Goal: Task Accomplishment & Management: Manage account settings

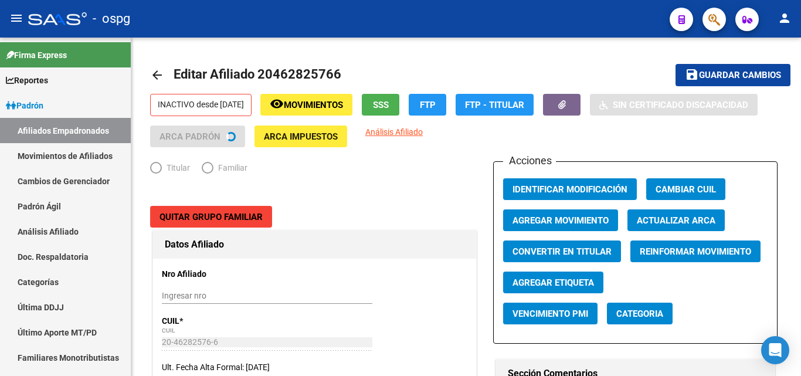
radio input "true"
type input "30-70738951-2"
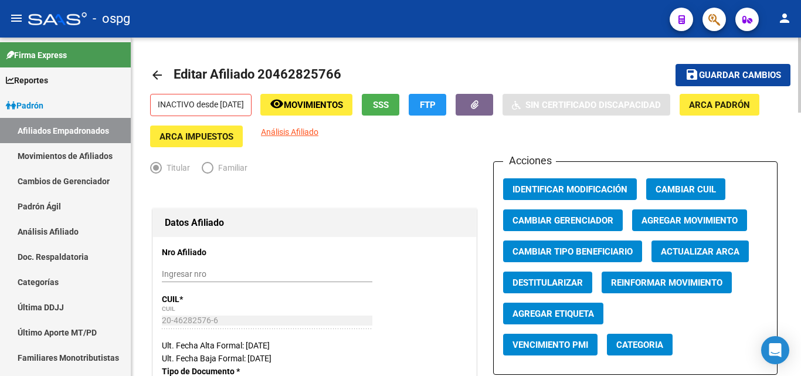
click at [800, 49] on div at bounding box center [799, 75] width 3 height 75
click at [39, 203] on link "Padrón Ágil" at bounding box center [65, 205] width 131 height 25
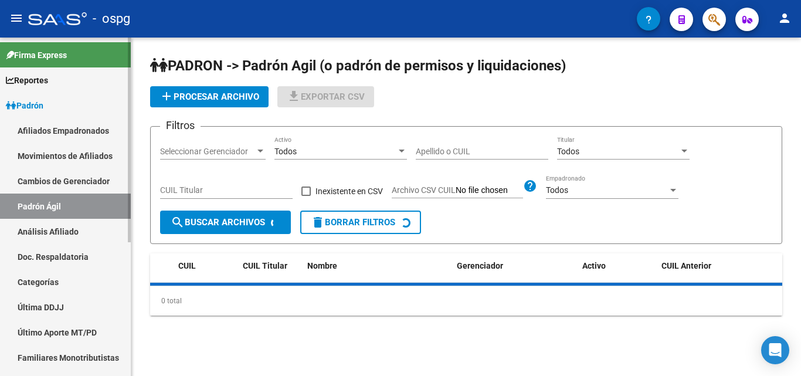
click at [63, 232] on link "Análisis Afiliado" at bounding box center [65, 231] width 131 height 25
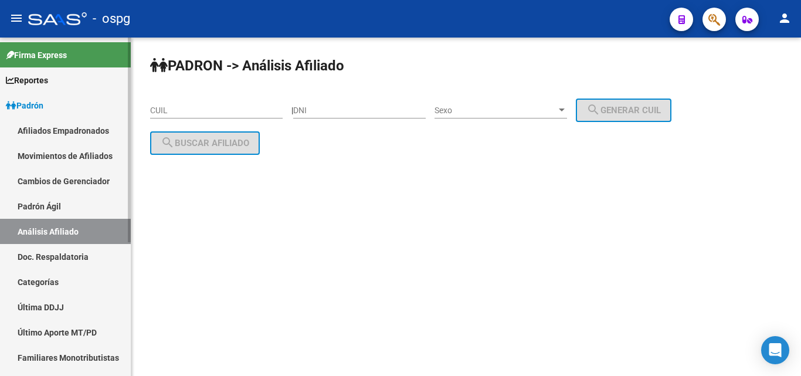
click at [57, 205] on link "Padrón Ágil" at bounding box center [65, 205] width 131 height 25
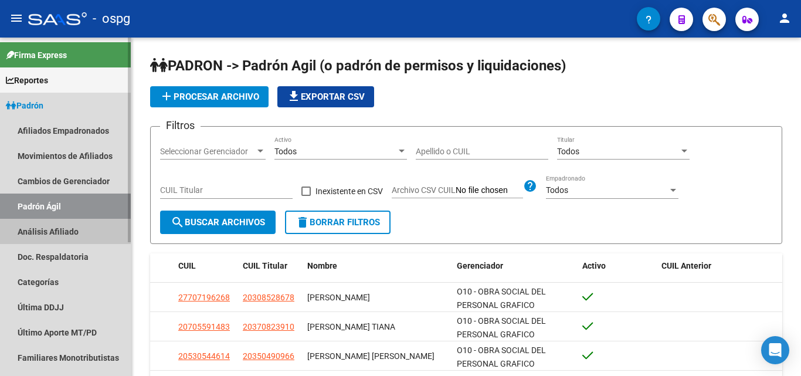
click at [66, 233] on link "Análisis Afiliado" at bounding box center [65, 231] width 131 height 25
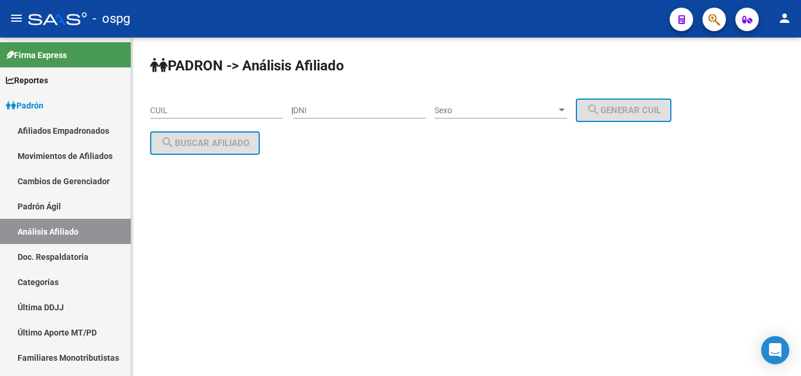
click at [162, 108] on input "CUIL" at bounding box center [216, 110] width 132 height 10
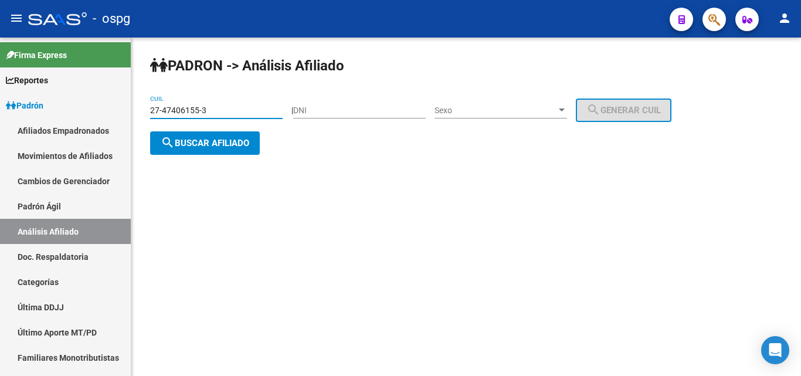
type input "27-47406155-3"
click at [217, 139] on span "search Buscar afiliado" at bounding box center [205, 143] width 89 height 11
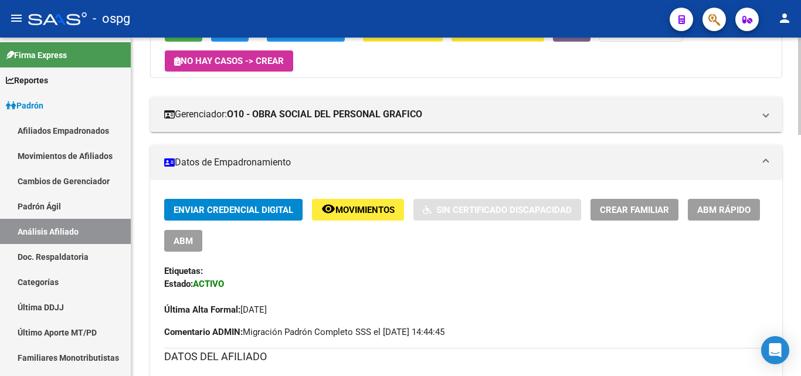
scroll to position [179, 0]
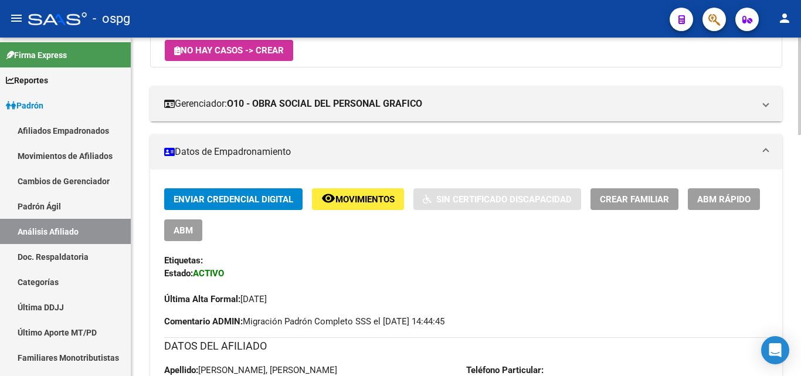
click at [800, 160] on div at bounding box center [799, 137] width 3 height 97
click at [182, 233] on span "ABM" at bounding box center [182, 230] width 19 height 11
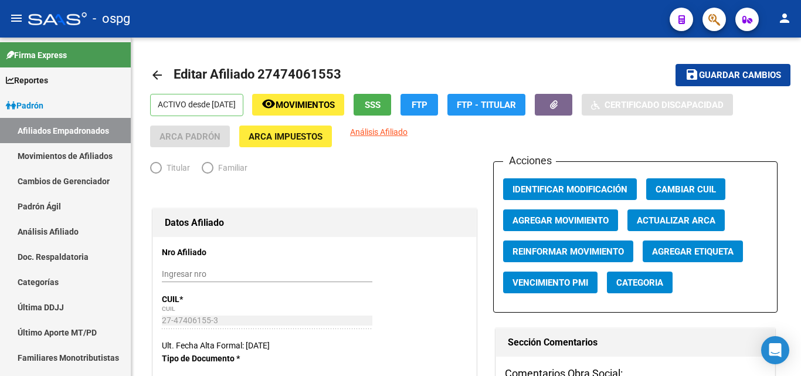
radio input "true"
type input "30-70738951-2"
click at [157, 169] on span "Elija una opción" at bounding box center [156, 168] width 12 height 12
click at [154, 167] on span "Elija una opción" at bounding box center [156, 168] width 12 height 12
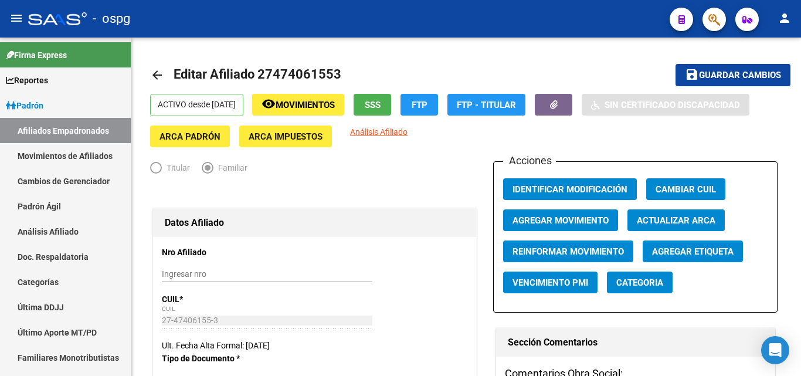
click at [800, 93] on div at bounding box center [799, 76] width 3 height 76
click at [156, 168] on span "Elija una opción" at bounding box center [156, 168] width 12 height 12
click at [584, 220] on span "Agregar Movimiento" at bounding box center [560, 220] width 96 height 11
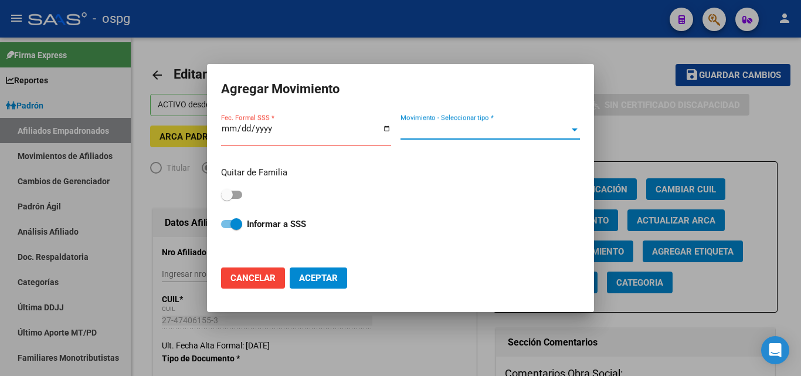
click at [578, 130] on div at bounding box center [574, 129] width 11 height 9
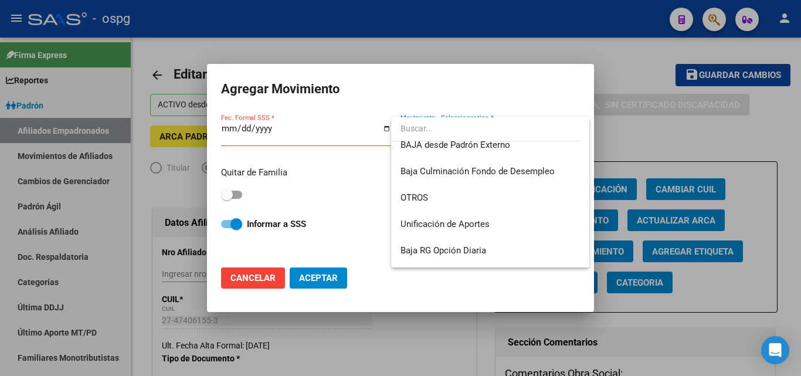
scroll to position [852, 0]
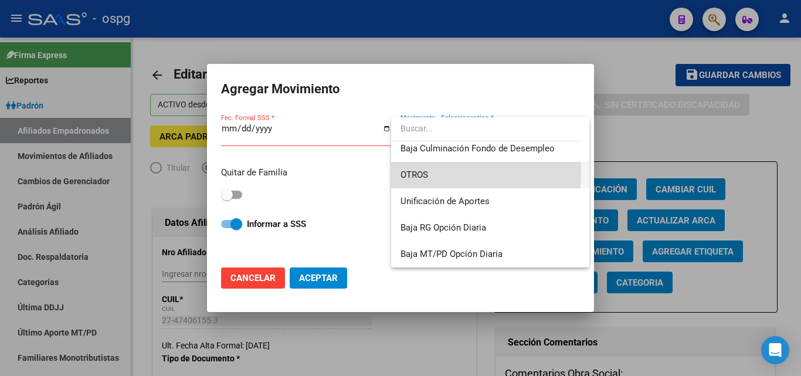
click at [430, 173] on span "OTROS" at bounding box center [489, 175] width 179 height 26
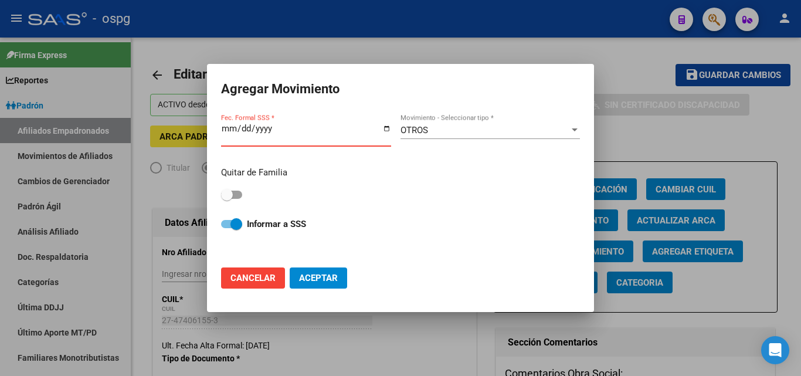
click at [222, 126] on input "Fec. Formal SSS *" at bounding box center [306, 133] width 170 height 19
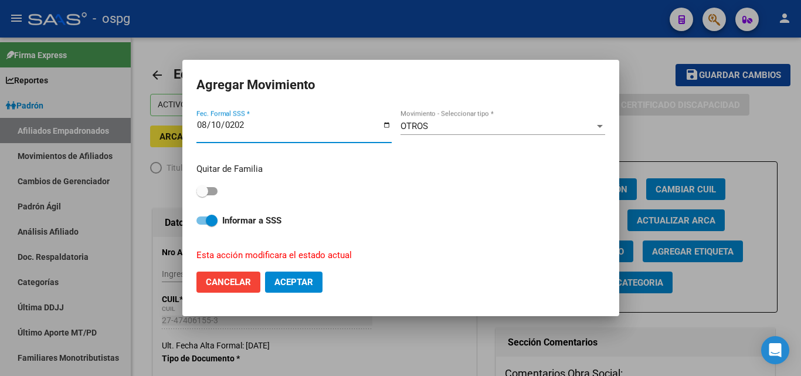
type input "[DATE]"
click at [282, 282] on span "Aceptar" at bounding box center [293, 282] width 39 height 11
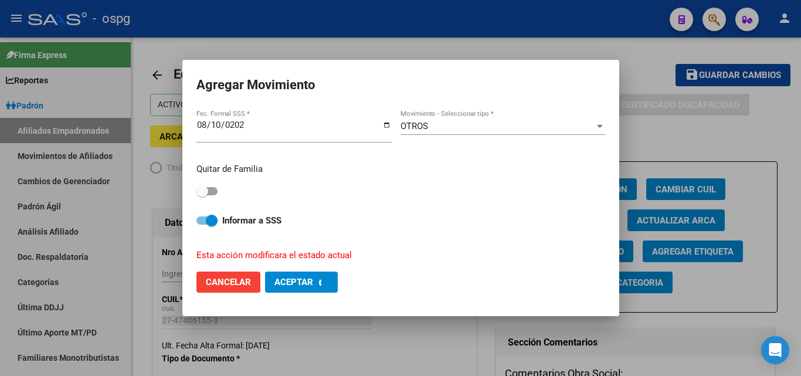
checkbox input "false"
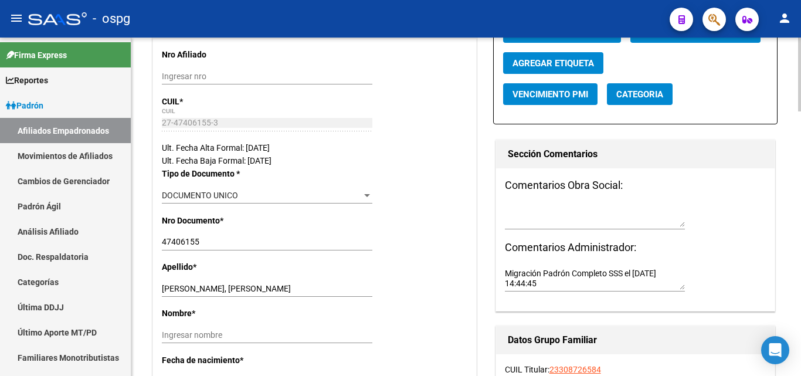
scroll to position [0, 0]
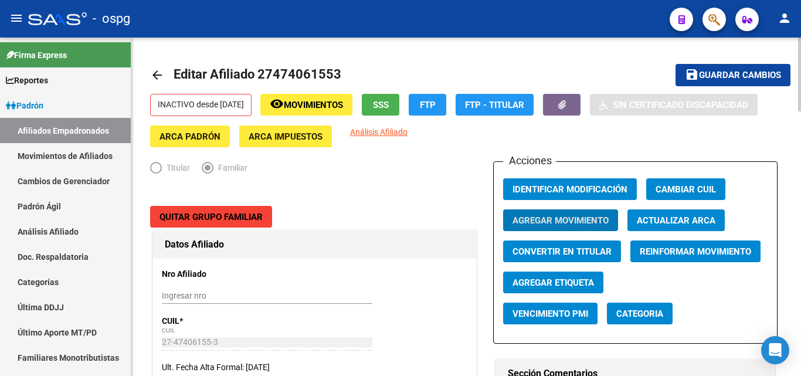
click at [799, 11] on div "menu - ospg person Firma Express Reportes Ingresos Devengados Análisis Históric…" at bounding box center [400, 188] width 801 height 376
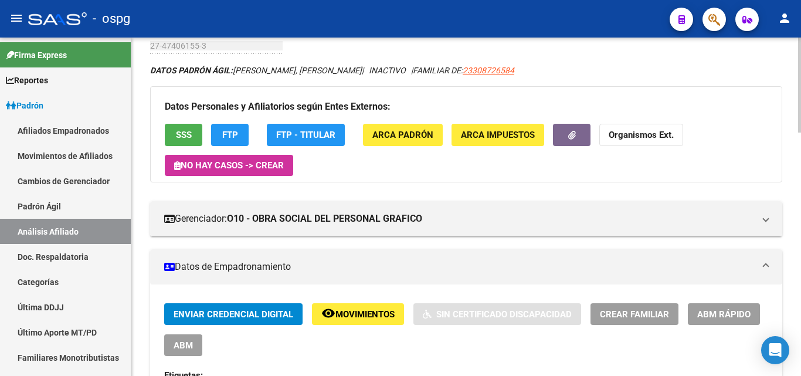
scroll to position [210, 0]
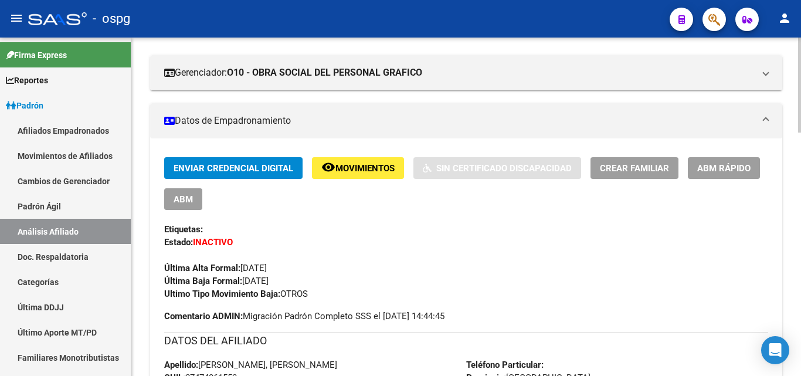
click at [800, 149] on div at bounding box center [799, 143] width 3 height 95
click at [177, 195] on span "ABM" at bounding box center [182, 199] width 19 height 11
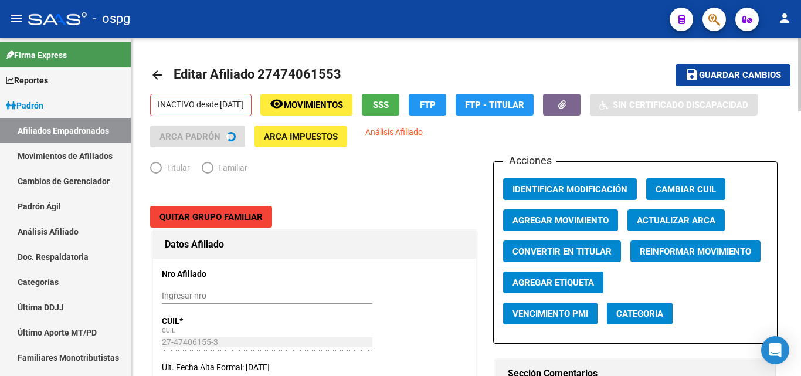
radio input "true"
type input "30-70738951-2"
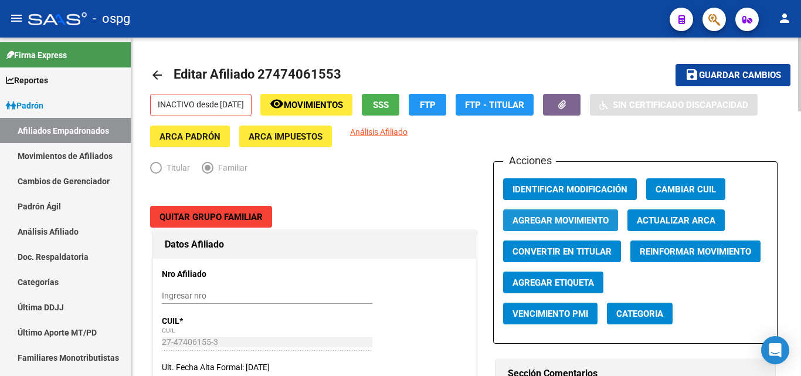
click at [582, 222] on span "Agregar Movimiento" at bounding box center [560, 220] width 96 height 11
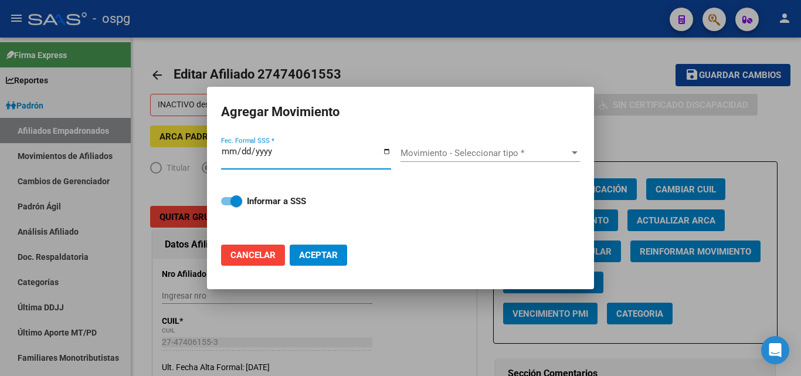
click at [258, 252] on span "Cancelar" at bounding box center [252, 255] width 45 height 11
checkbox input "false"
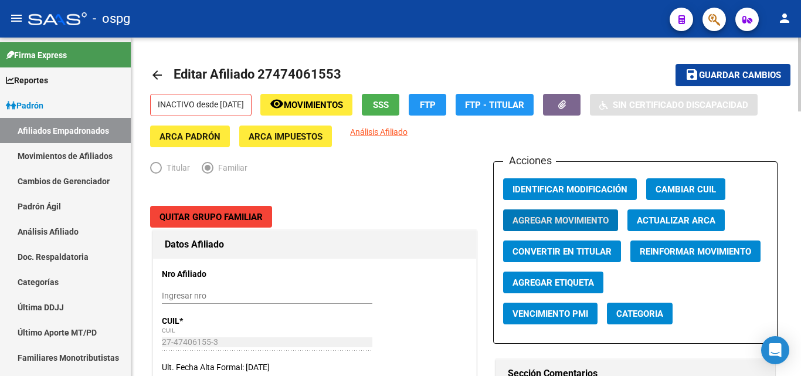
click at [800, 93] on div at bounding box center [799, 75] width 3 height 74
click at [800, 78] on div at bounding box center [799, 75] width 3 height 74
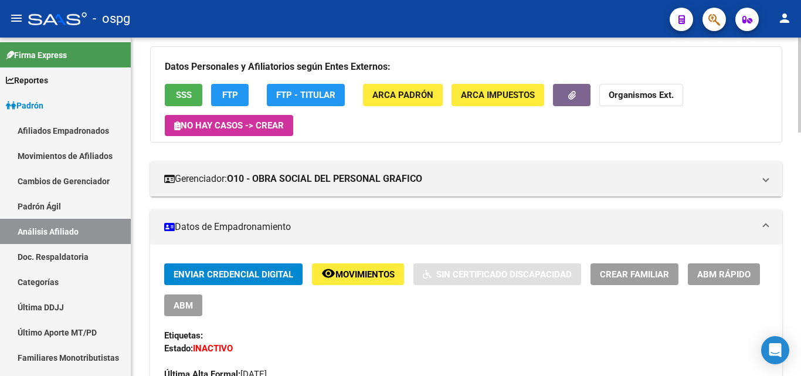
scroll to position [133, 0]
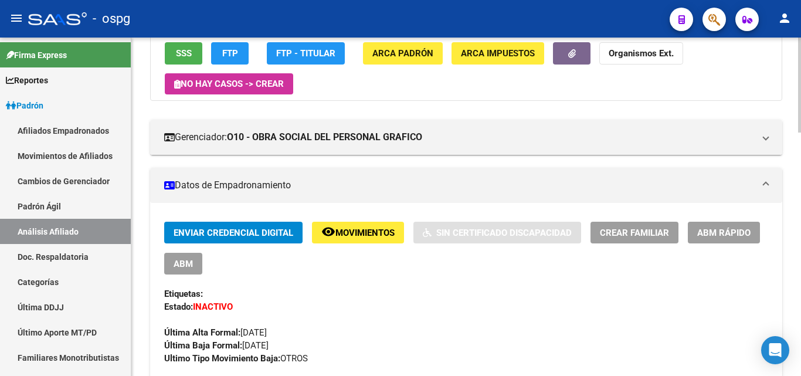
click at [800, 155] on div at bounding box center [799, 125] width 3 height 95
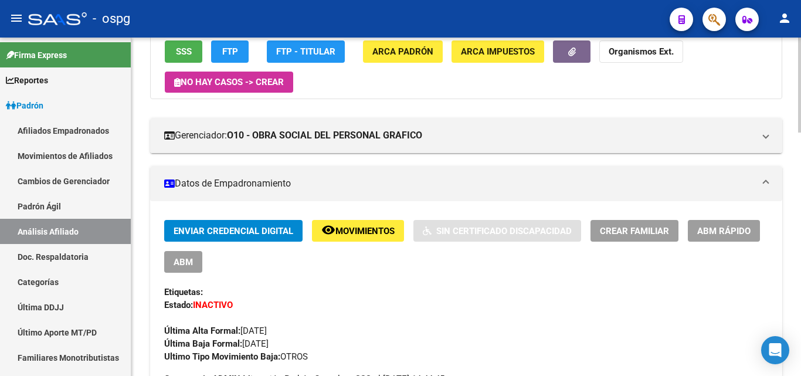
click at [172, 261] on button "ABM" at bounding box center [183, 262] width 38 height 22
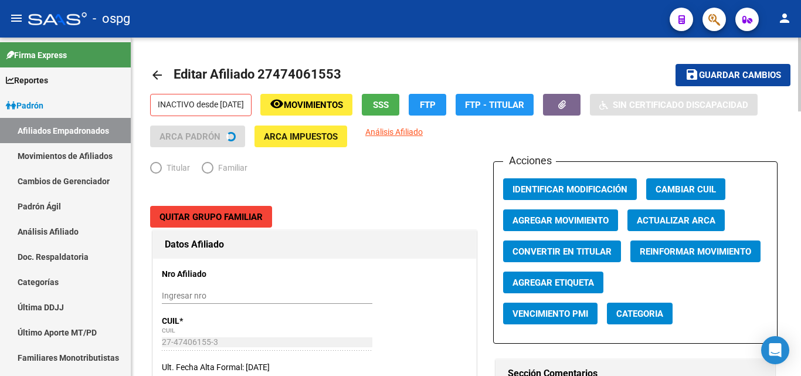
radio input "true"
type input "30-70738951-2"
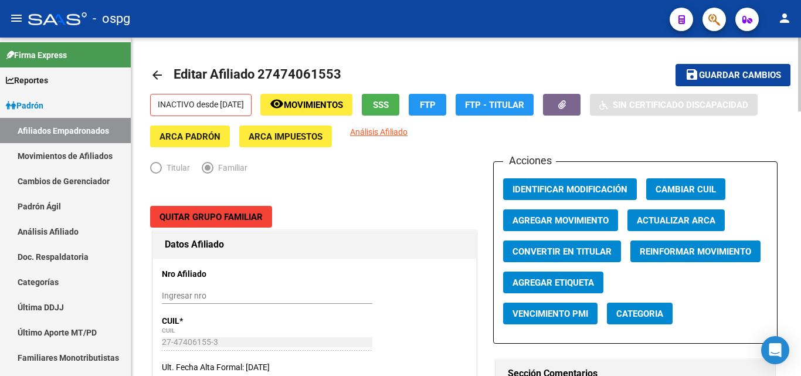
click at [155, 166] on span "Elija una opción" at bounding box center [156, 168] width 12 height 12
click at [598, 220] on span "Agregar Movimiento" at bounding box center [560, 220] width 96 height 11
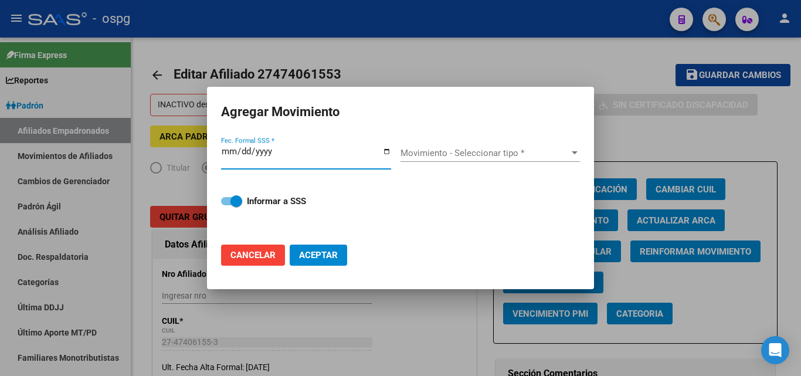
click at [575, 156] on div at bounding box center [574, 152] width 11 height 9
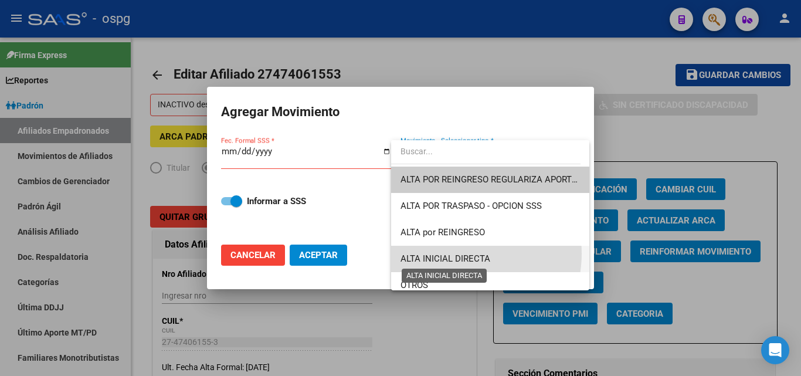
click at [453, 253] on span "ALTA INICIAL DIRECTA" at bounding box center [445, 258] width 90 height 11
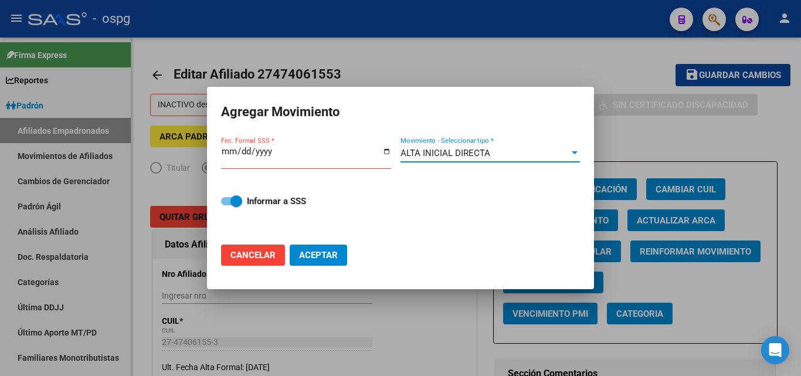
click at [226, 151] on input "Fec. Formal SSS *" at bounding box center [306, 156] width 170 height 19
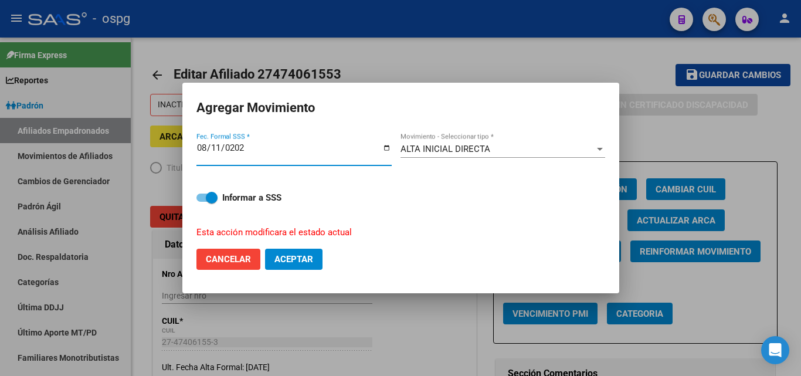
type input "[DATE]"
click at [299, 261] on span "Aceptar" at bounding box center [293, 259] width 39 height 11
checkbox input "false"
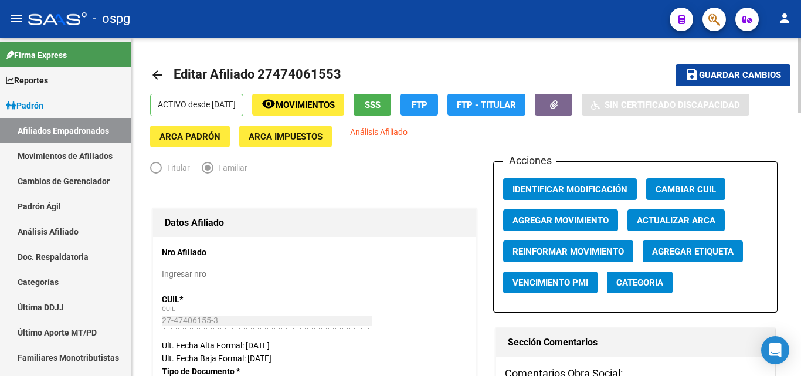
click at [154, 169] on span "Elija una opción" at bounding box center [156, 168] width 12 height 12
click at [209, 169] on span "Elija una opción" at bounding box center [208, 168] width 6 height 6
click at [151, 164] on span "Elija una opción" at bounding box center [156, 168] width 12 height 12
click at [537, 222] on span "Agregar Movimiento" at bounding box center [560, 220] width 96 height 11
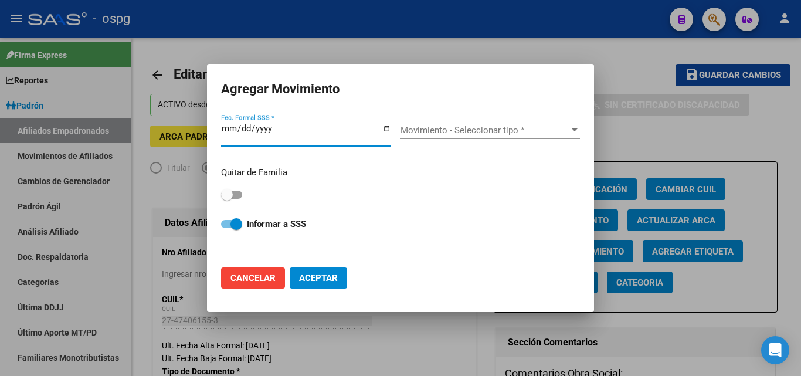
click at [224, 193] on span at bounding box center [227, 195] width 12 height 12
click at [226, 199] on input "checkbox" at bounding box center [226, 199] width 1 height 1
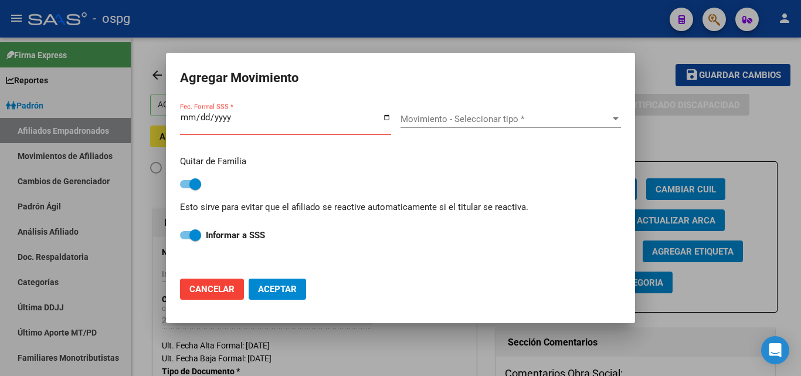
click at [617, 120] on div at bounding box center [615, 118] width 6 height 3
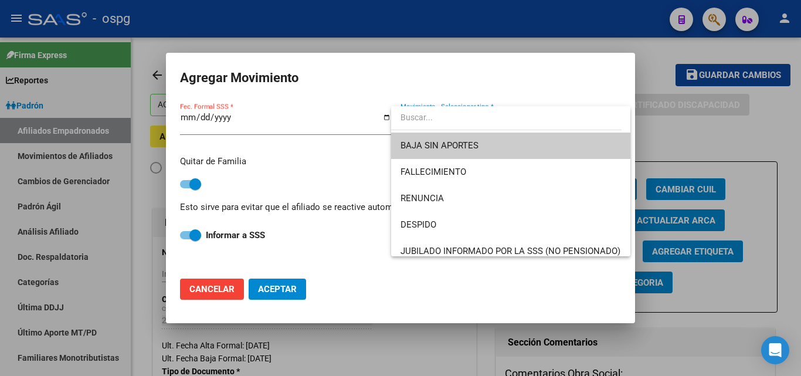
click at [199, 290] on div at bounding box center [400, 188] width 801 height 376
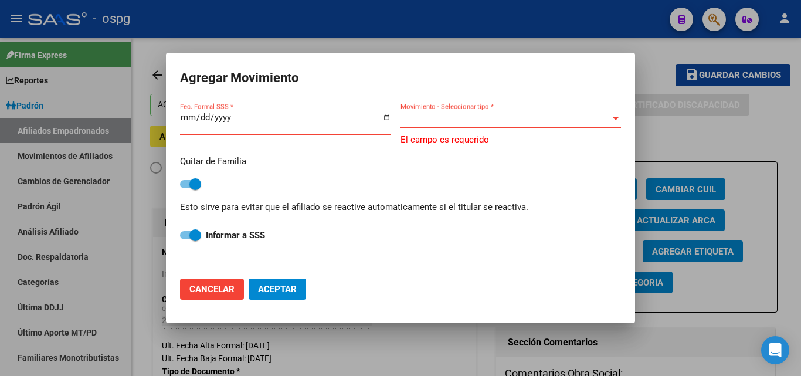
click at [617, 118] on div at bounding box center [615, 118] width 6 height 3
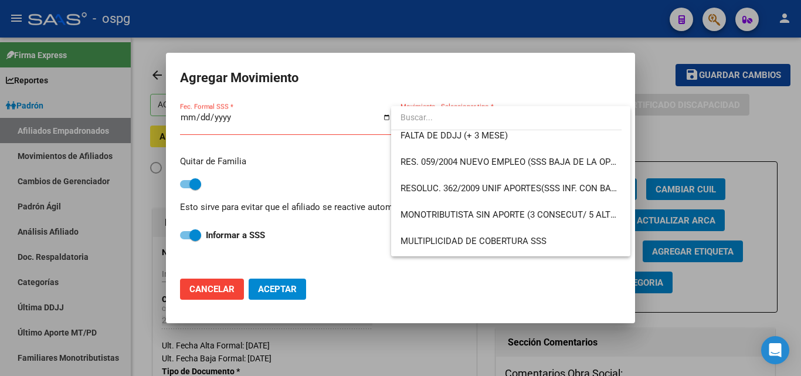
scroll to position [360, 0]
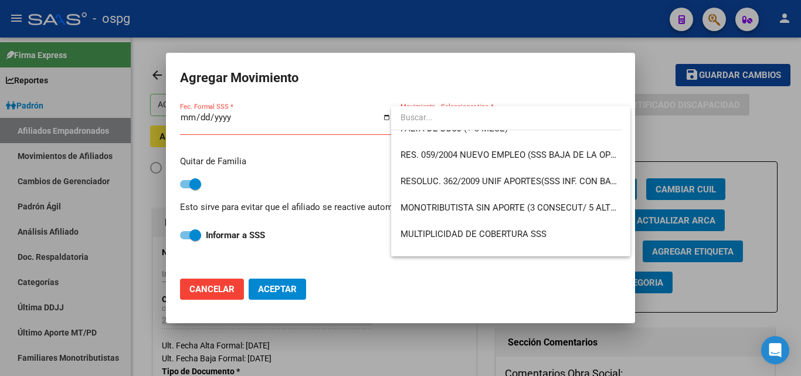
click at [193, 283] on div at bounding box center [400, 188] width 801 height 376
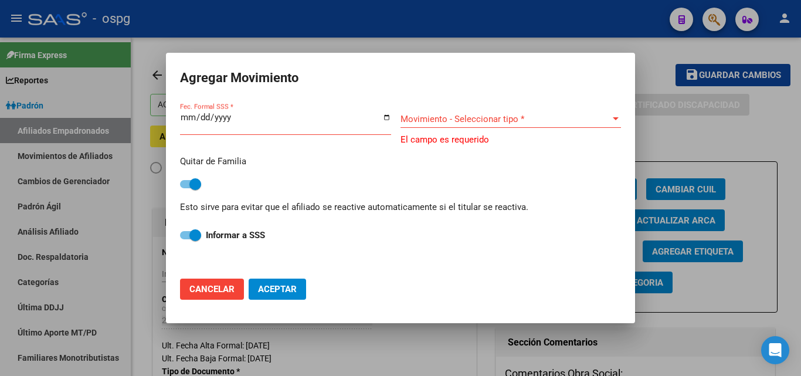
click at [196, 184] on span at bounding box center [195, 184] width 12 height 12
click at [186, 188] on input "checkbox" at bounding box center [185, 188] width 1 height 1
checkbox input "false"
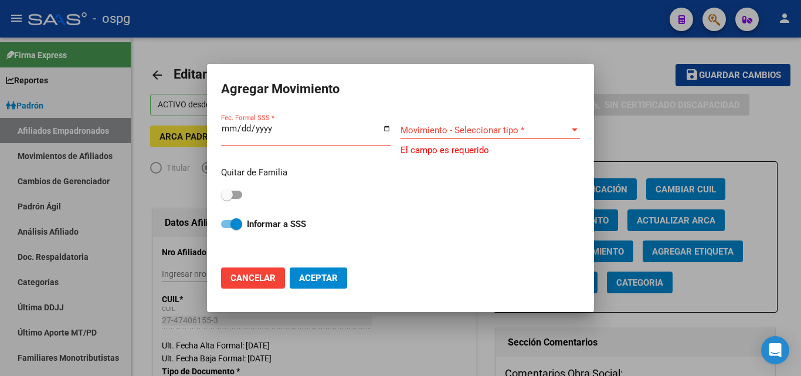
click at [251, 277] on span "Cancelar" at bounding box center [252, 278] width 45 height 11
checkbox input "false"
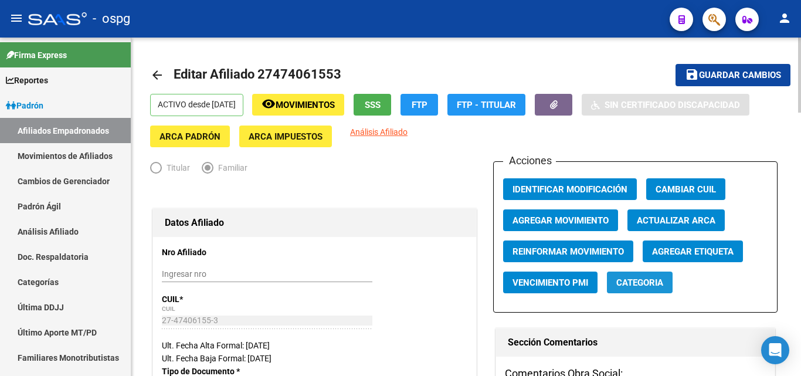
click at [631, 284] on span "Categoria" at bounding box center [639, 282] width 47 height 11
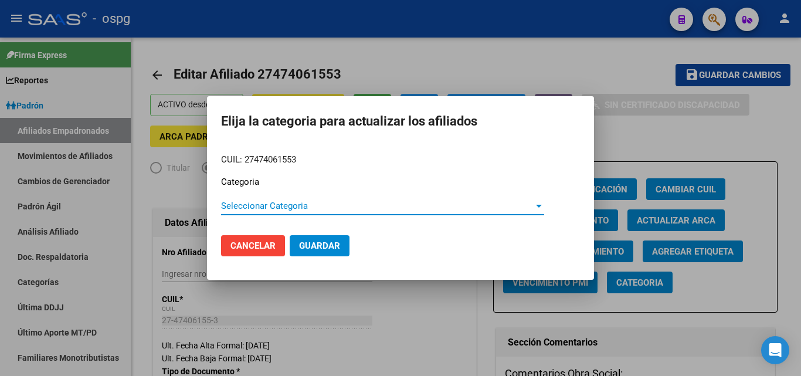
click at [540, 205] on div at bounding box center [539, 206] width 6 height 3
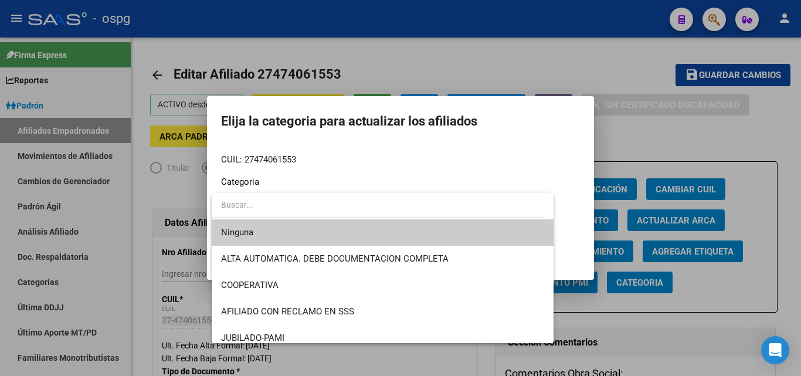
scroll to position [35, 0]
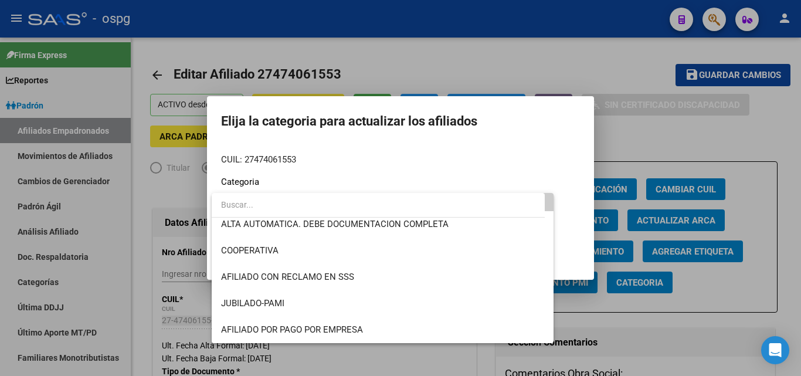
click at [576, 170] on div at bounding box center [400, 188] width 801 height 376
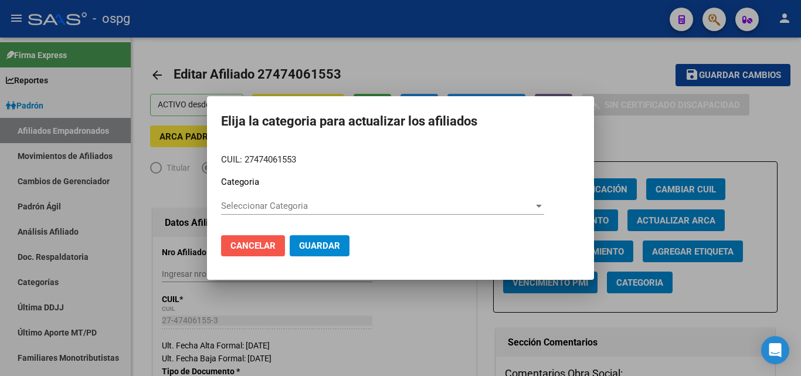
click at [227, 250] on button "Cancelar" at bounding box center [253, 245] width 64 height 21
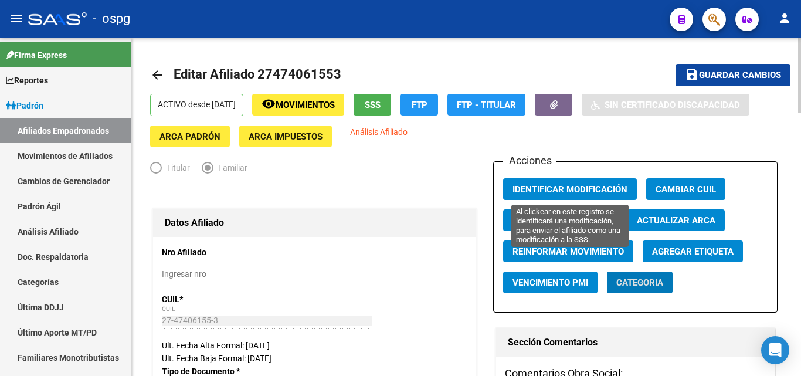
click at [553, 190] on span "Identificar Modificación" at bounding box center [569, 189] width 115 height 11
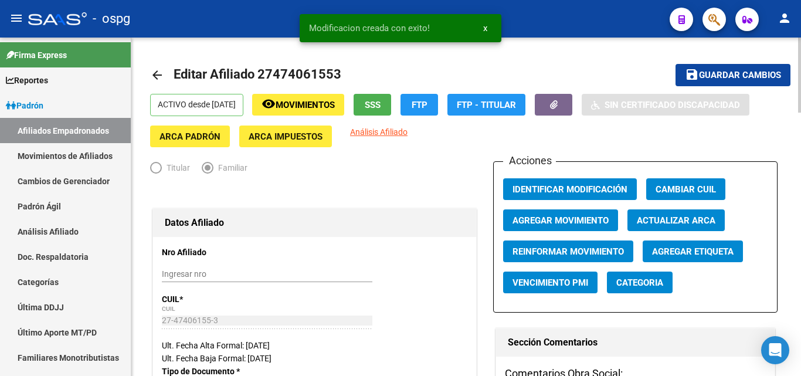
click at [550, 224] on span "Agregar Movimiento" at bounding box center [560, 220] width 96 height 11
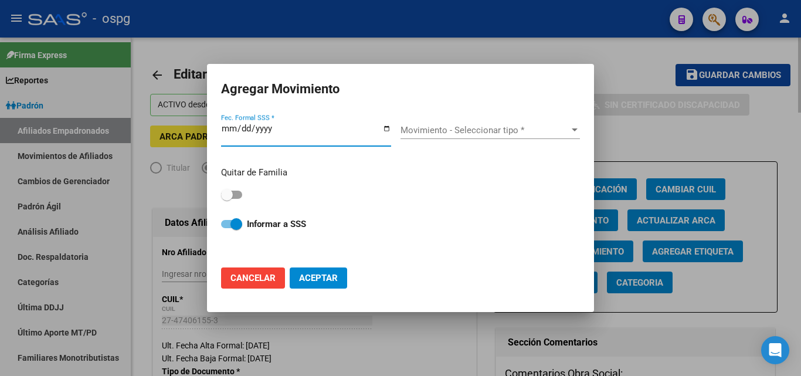
click at [640, 60] on div at bounding box center [400, 188] width 801 height 376
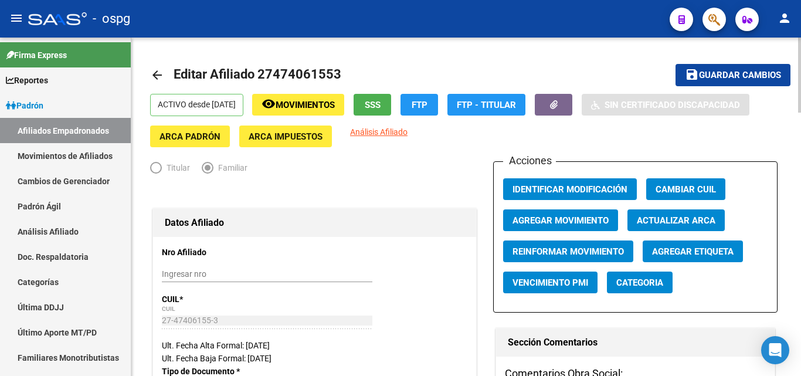
click at [157, 170] on span "Elija una opción" at bounding box center [156, 168] width 12 height 12
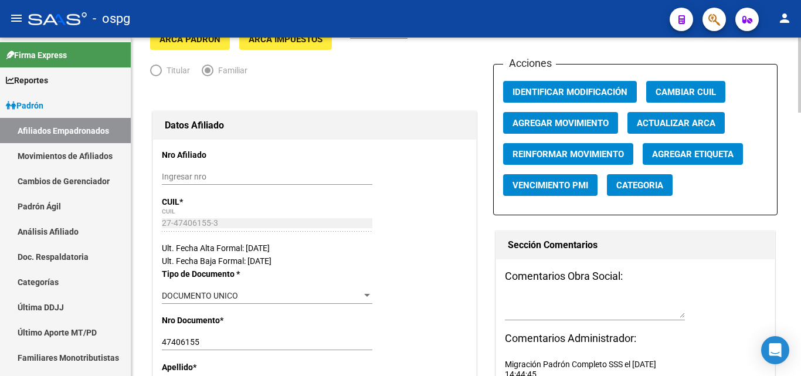
scroll to position [0, 0]
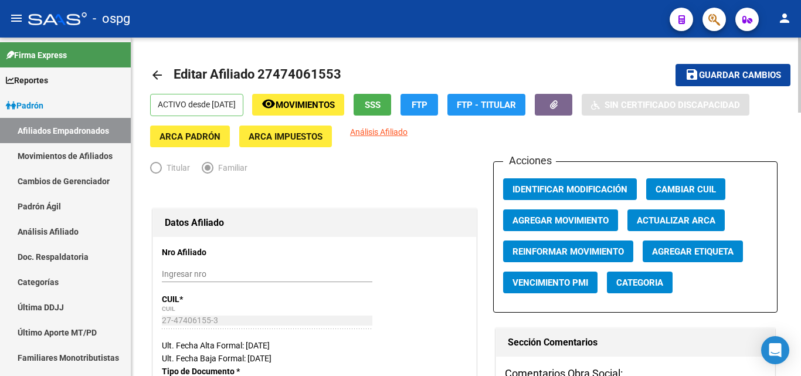
click at [716, 77] on span "Guardar cambios" at bounding box center [740, 75] width 82 height 11
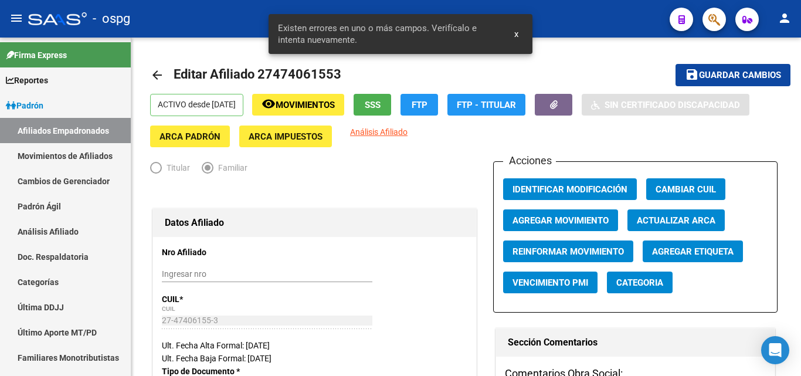
click at [518, 37] on span "x" at bounding box center [516, 34] width 4 height 11
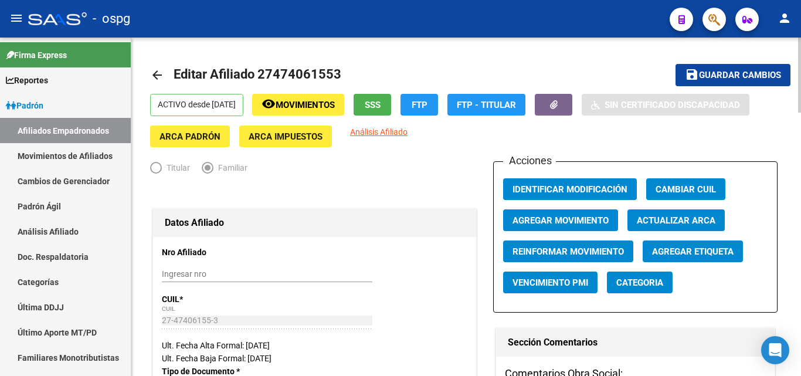
click at [799, 63] on div at bounding box center [799, 75] width 3 height 75
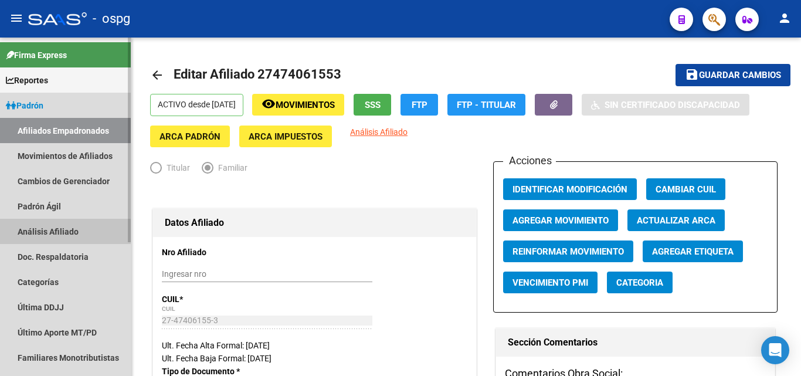
click at [46, 231] on link "Análisis Afiliado" at bounding box center [65, 231] width 131 height 25
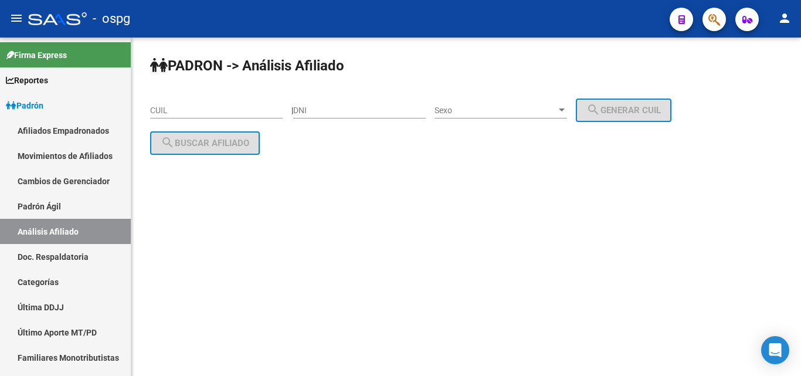
click at [148, 113] on div "PADRON -> Análisis Afiliado CUIL | DNI Sexo Sexo search Generar CUIL search Bus…" at bounding box center [465, 115] width 669 height 155
click at [165, 101] on div "CUIL" at bounding box center [216, 106] width 132 height 23
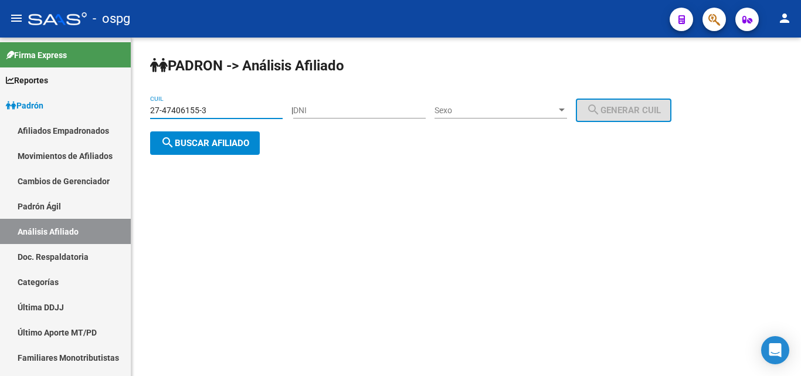
type input "27-47406155-3"
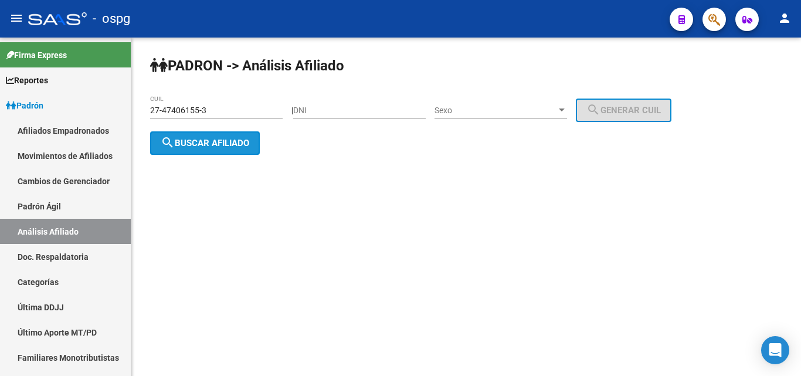
click at [203, 143] on span "search Buscar afiliado" at bounding box center [205, 143] width 89 height 11
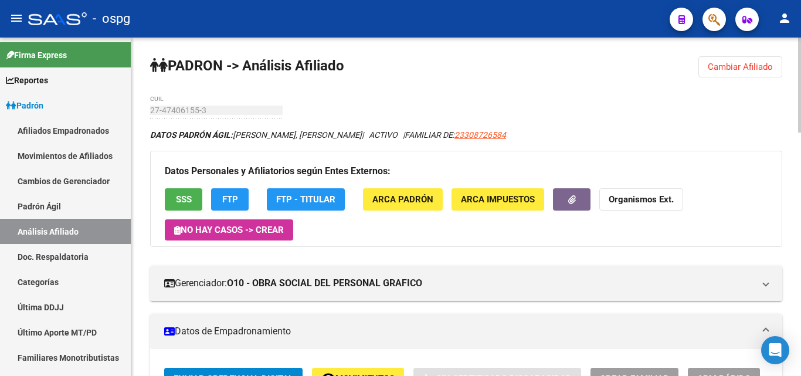
drag, startPoint x: 797, startPoint y: 98, endPoint x: 800, endPoint y: 158, distance: 60.4
click at [719, 174] on h3 "Datos Personales y Afiliatorios según Entes Externos:" at bounding box center [466, 171] width 603 height 16
click at [799, 96] on div at bounding box center [799, 85] width 3 height 95
click at [232, 202] on span "FTP" at bounding box center [230, 200] width 16 height 11
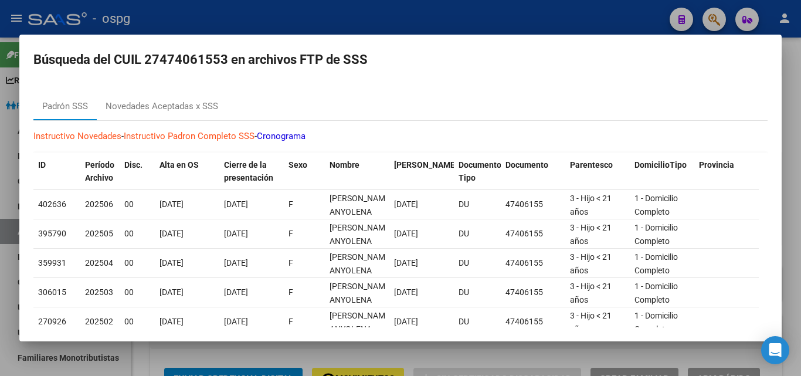
click at [556, 89] on mat-dialog-content "Padrón SSS Novedades Aceptadas x SSS Instructivo Novedades - Instructivo Padron…" at bounding box center [400, 205] width 762 height 244
click at [795, 107] on div at bounding box center [400, 188] width 801 height 376
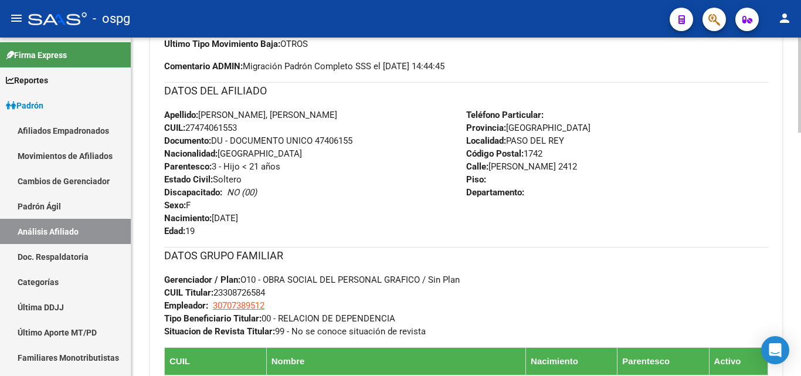
scroll to position [466, 0]
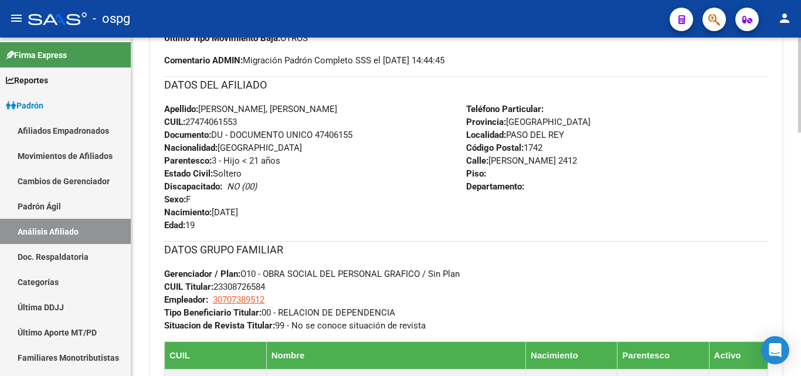
click at [800, 252] on div at bounding box center [799, 214] width 3 height 95
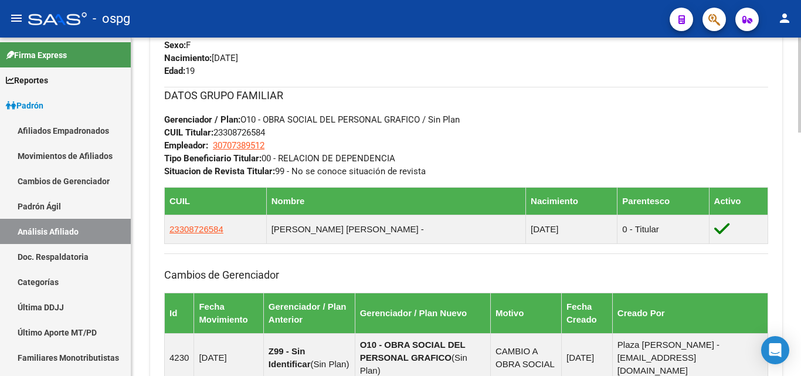
scroll to position [639, 0]
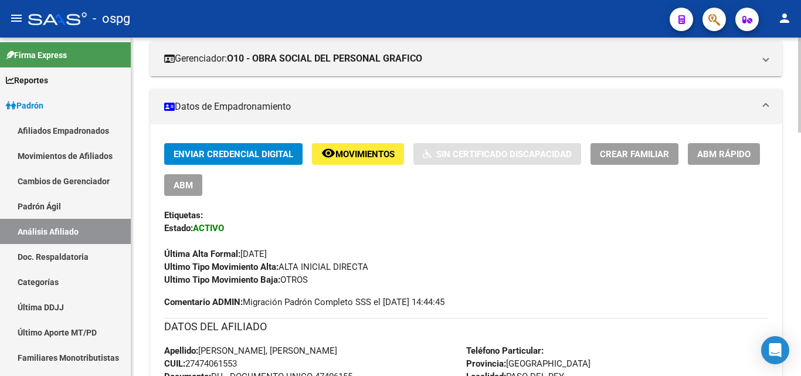
click at [798, 168] on div at bounding box center [799, 147] width 3 height 95
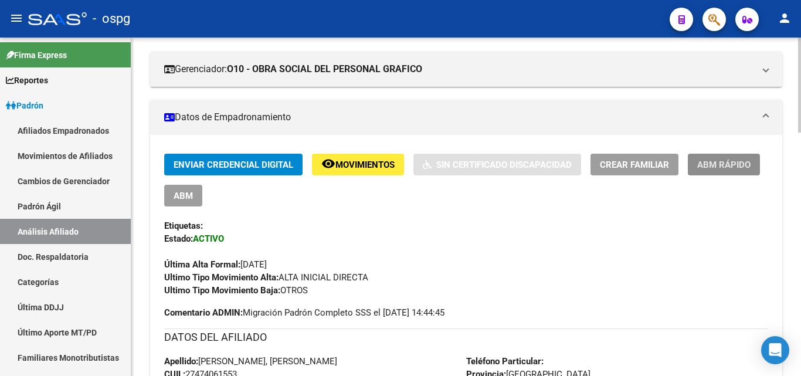
click at [714, 171] on button "ABM Rápido" at bounding box center [723, 165] width 72 height 22
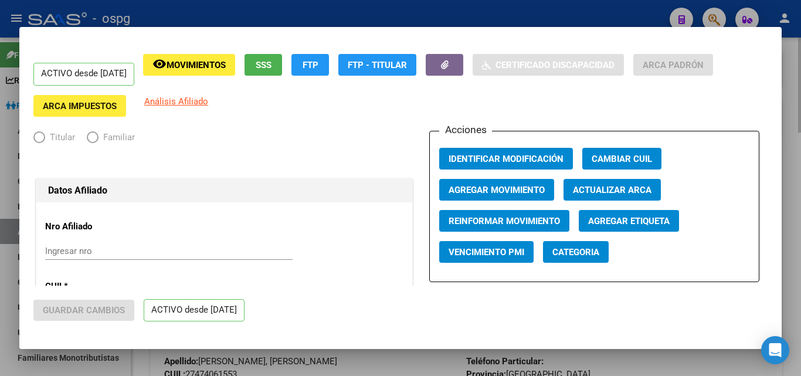
radio input "true"
type input "30-70738951-2"
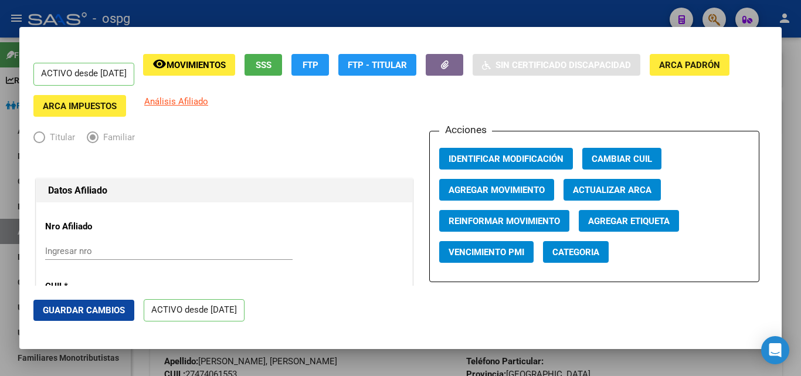
click at [38, 138] on span "Elija una opción" at bounding box center [39, 137] width 12 height 12
click at [84, 250] on input "Ingresar nro" at bounding box center [168, 251] width 247 height 11
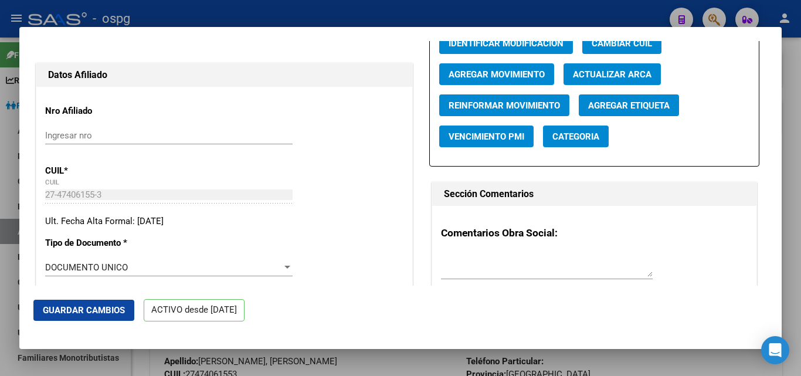
scroll to position [0, 0]
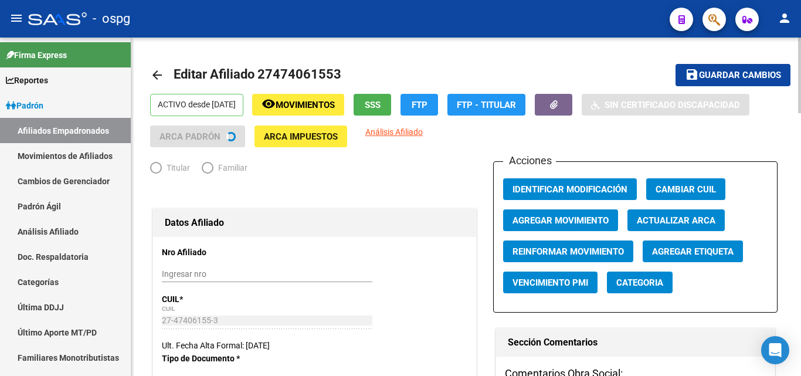
radio input "true"
type input "30-70738951-2"
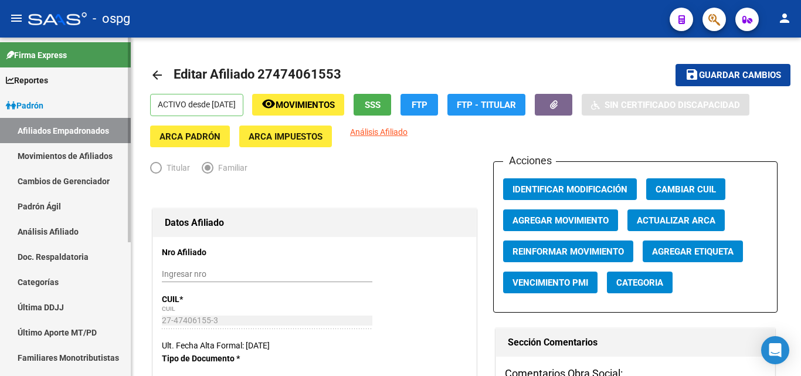
click at [87, 159] on link "Movimientos de Afiliados" at bounding box center [65, 155] width 131 height 25
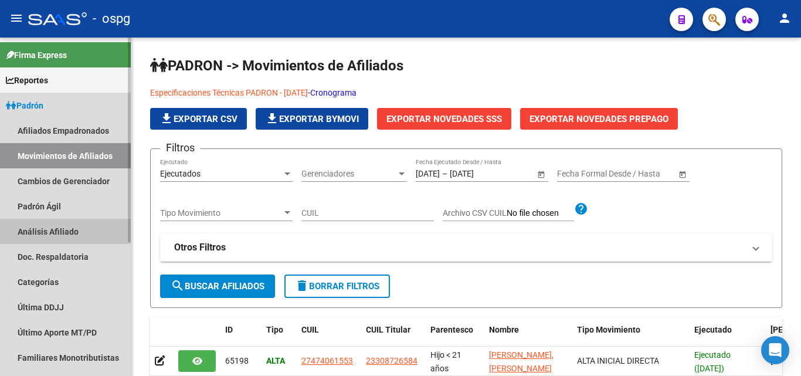
click at [59, 231] on link "Análisis Afiliado" at bounding box center [65, 231] width 131 height 25
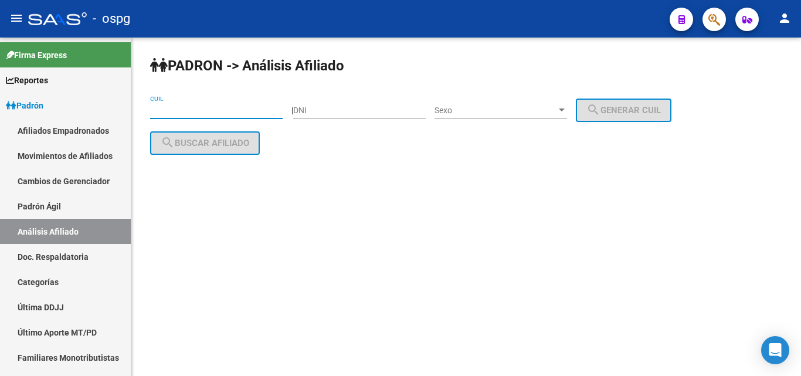
click at [200, 107] on input "CUIL" at bounding box center [216, 110] width 132 height 10
type input "1"
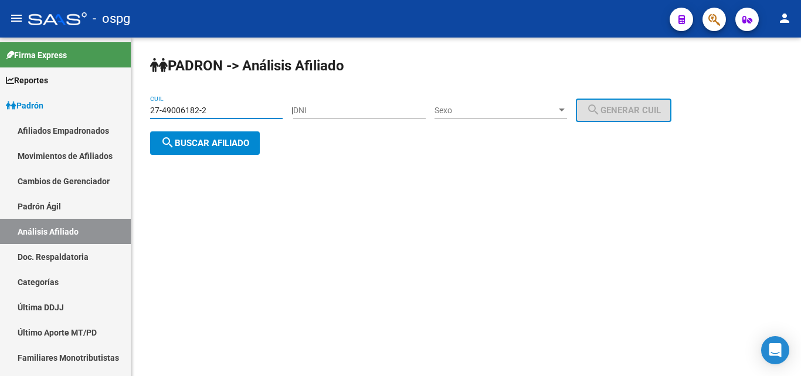
type input "27-49006182-2"
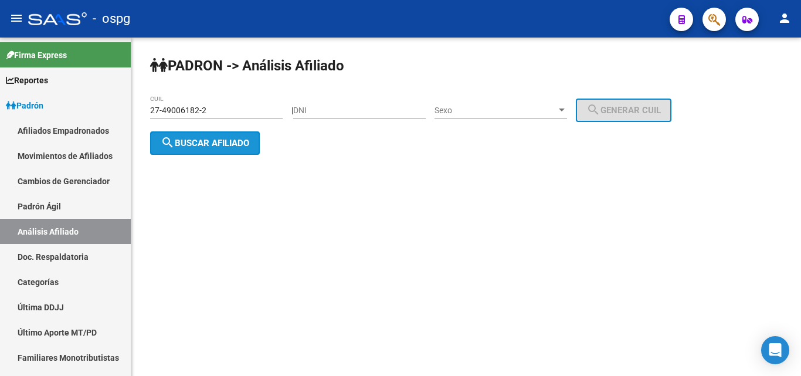
click at [222, 148] on button "search Buscar afiliado" at bounding box center [205, 142] width 110 height 23
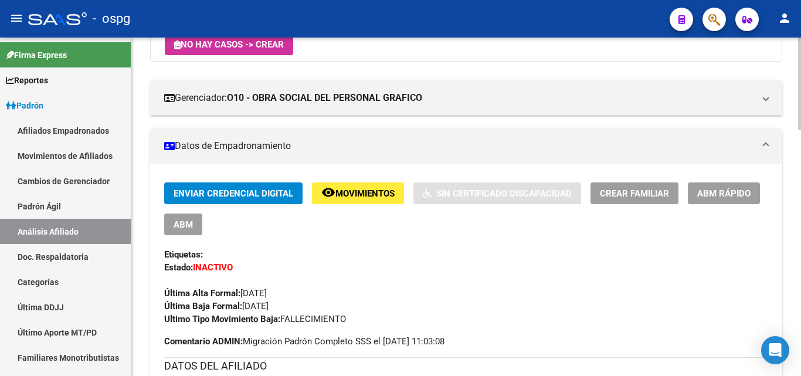
scroll to position [188, 0]
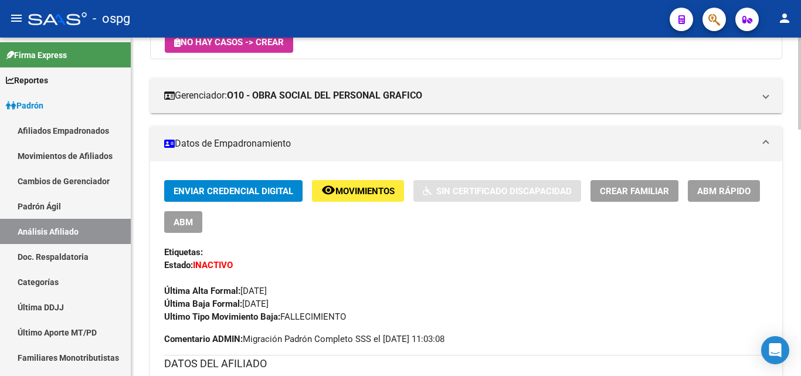
click at [800, 159] on div at bounding box center [799, 134] width 3 height 92
click at [734, 186] on span "ABM Rápido" at bounding box center [723, 191] width 53 height 11
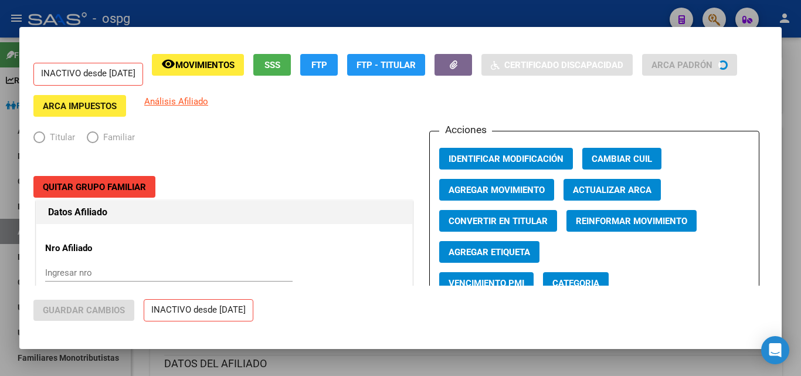
radio input "true"
type input "33-63761744-9"
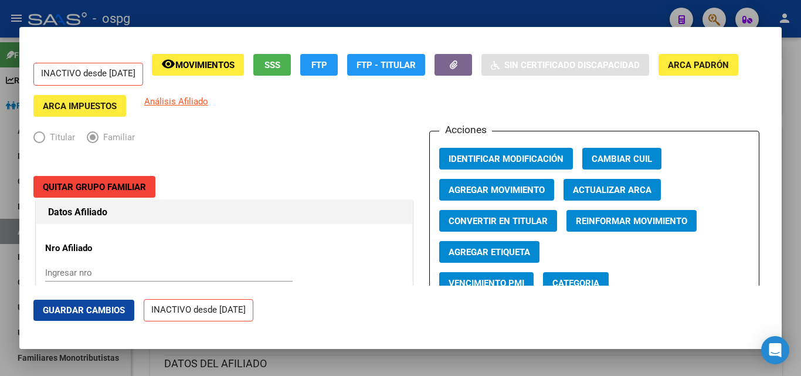
scroll to position [38, 0]
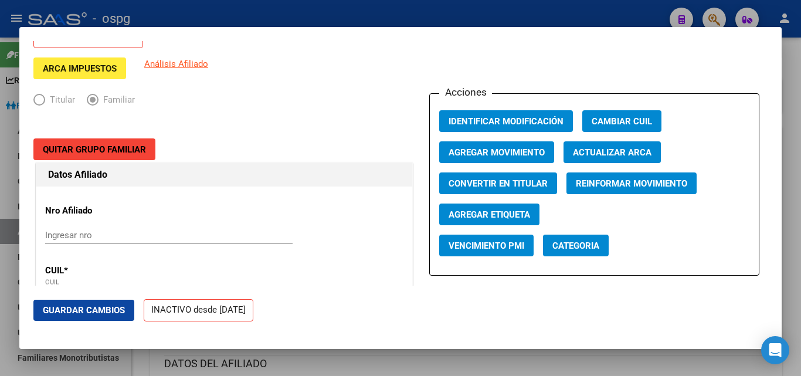
drag, startPoint x: 66, startPoint y: 275, endPoint x: 74, endPoint y: 275, distance: 8.8
click at [66, 276] on p "CUIL *" at bounding box center [98, 270] width 107 height 13
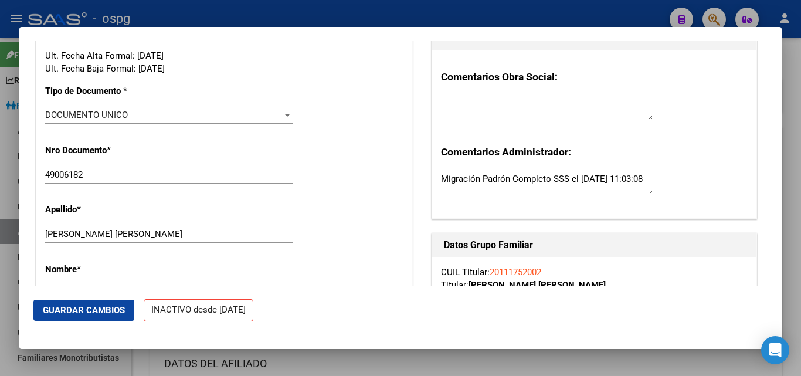
scroll to position [316, 0]
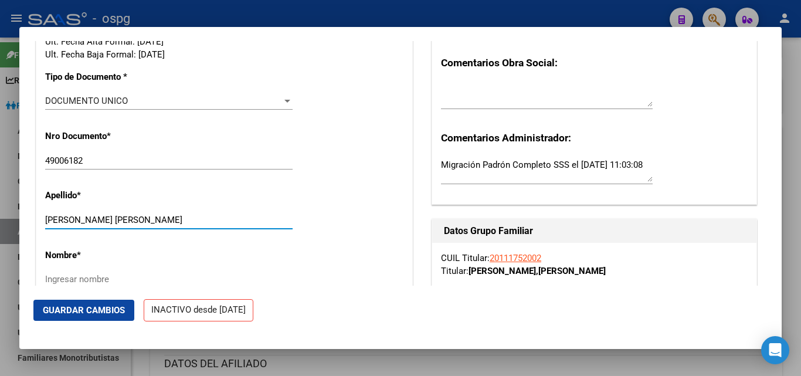
drag, startPoint x: 147, startPoint y: 219, endPoint x: 76, endPoint y: 220, distance: 70.9
click at [76, 220] on input "[PERSON_NAME] [PERSON_NAME]" at bounding box center [168, 220] width 247 height 11
click at [87, 222] on input "[PERSON_NAME] [PERSON_NAME]" at bounding box center [168, 220] width 247 height 11
drag, startPoint x: 142, startPoint y: 222, endPoint x: 76, endPoint y: 222, distance: 65.6
click at [76, 222] on input "[PERSON_NAME] [PERSON_NAME]" at bounding box center [168, 220] width 247 height 11
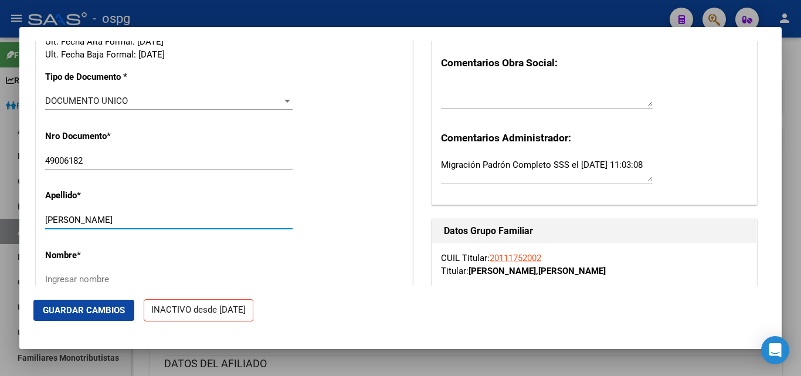
type input "[PERSON_NAME]"
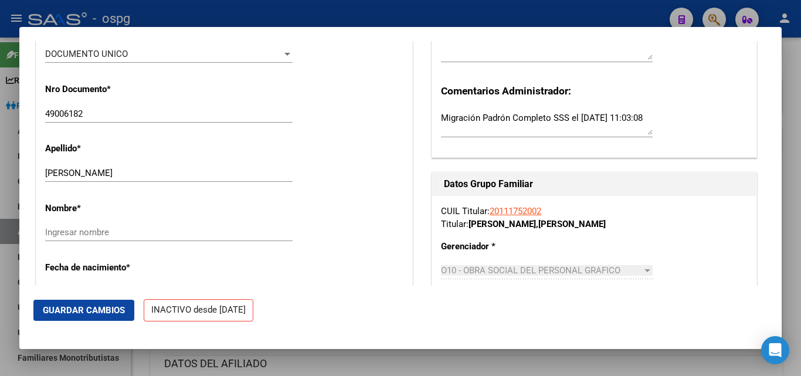
scroll to position [382, 0]
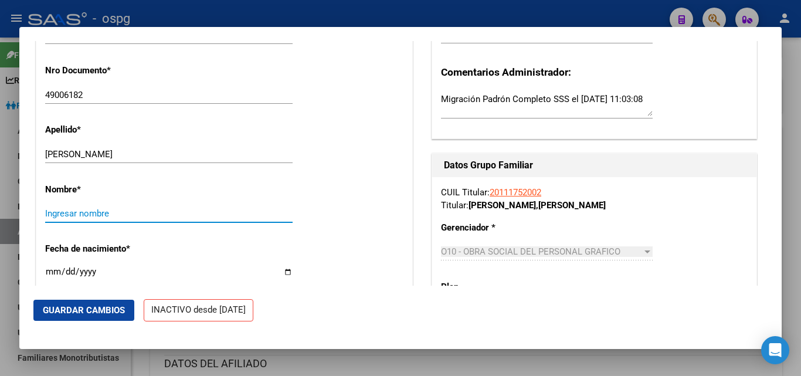
paste input "[PERSON_NAME]"
type input "[PERSON_NAME]"
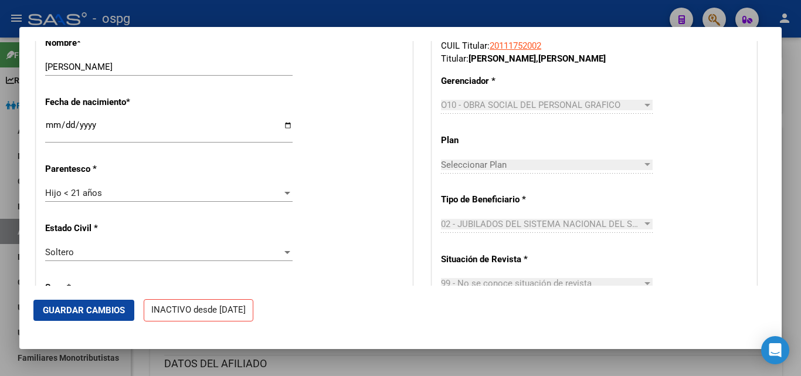
scroll to position [533, 0]
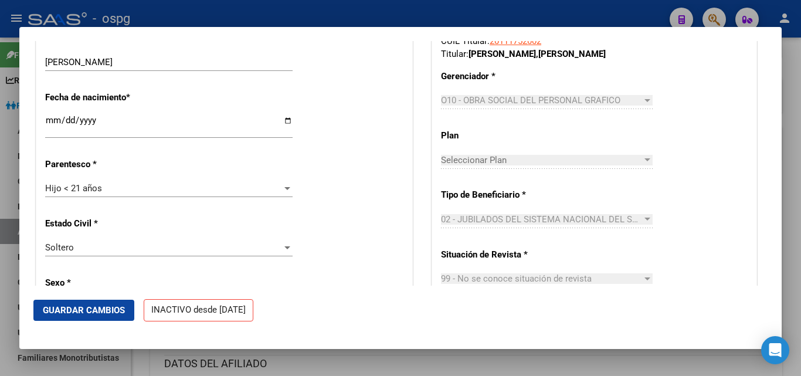
click at [282, 190] on div at bounding box center [287, 187] width 11 height 9
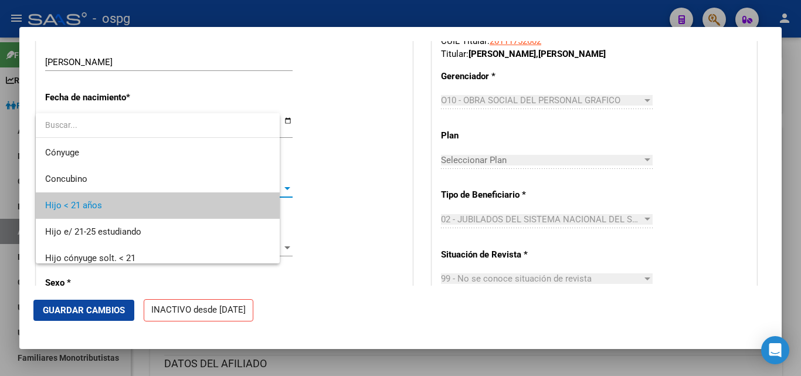
scroll to position [18, 0]
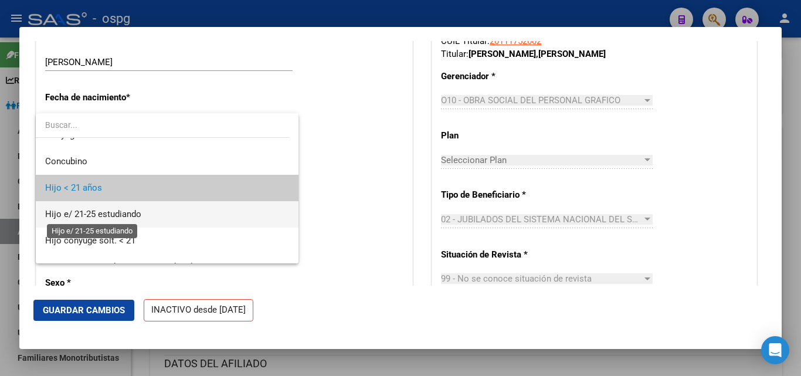
click at [128, 212] on span "Hijo e/ 21-25 estudiando" at bounding box center [93, 214] width 96 height 11
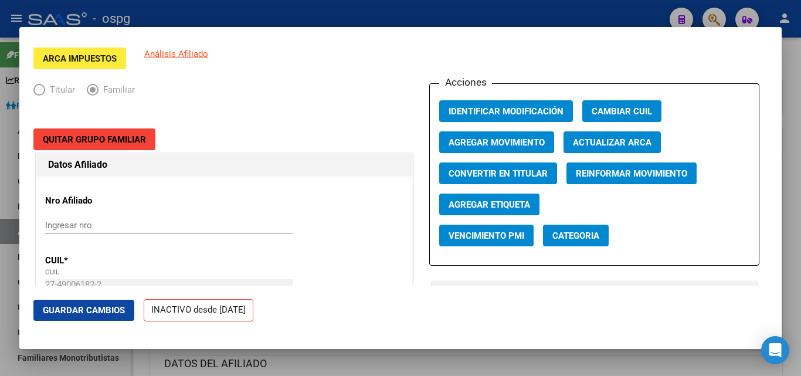
scroll to position [66, 0]
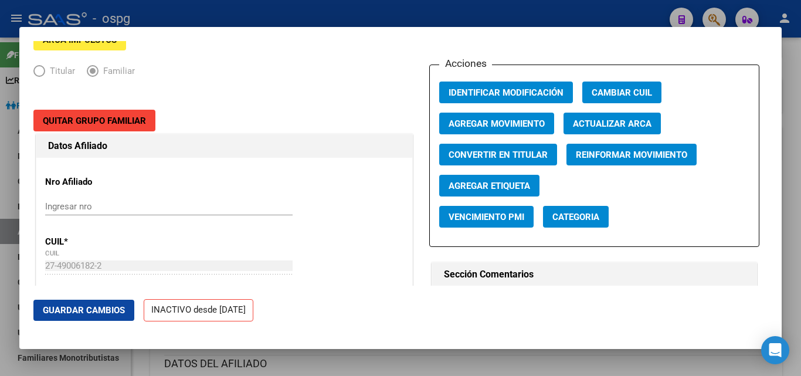
click at [92, 314] on span "Guardar Cambios" at bounding box center [84, 310] width 82 height 11
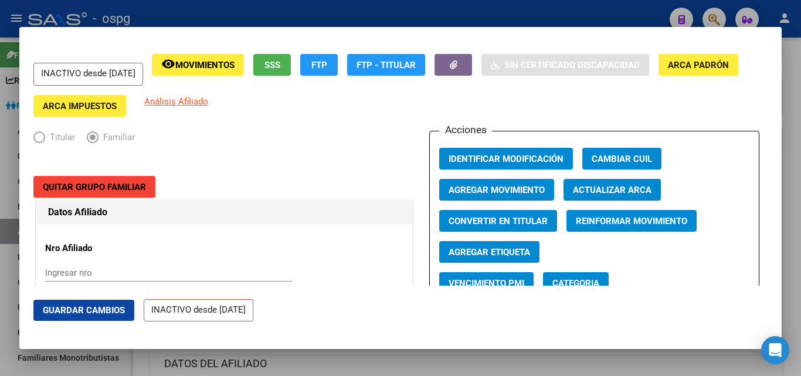
click at [787, 59] on div at bounding box center [400, 188] width 801 height 376
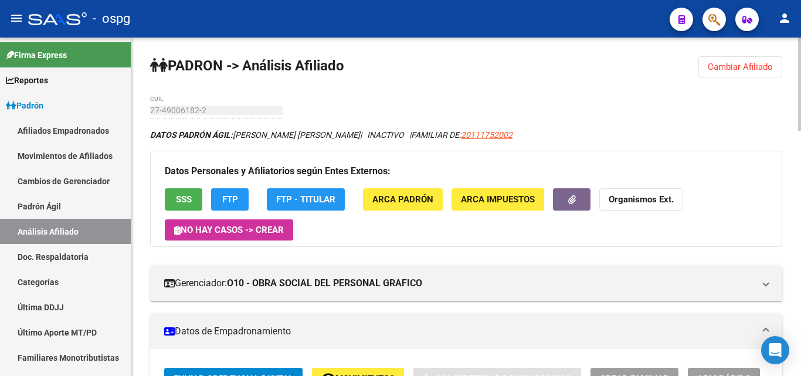
click at [727, 64] on span "Cambiar Afiliado" at bounding box center [739, 67] width 65 height 11
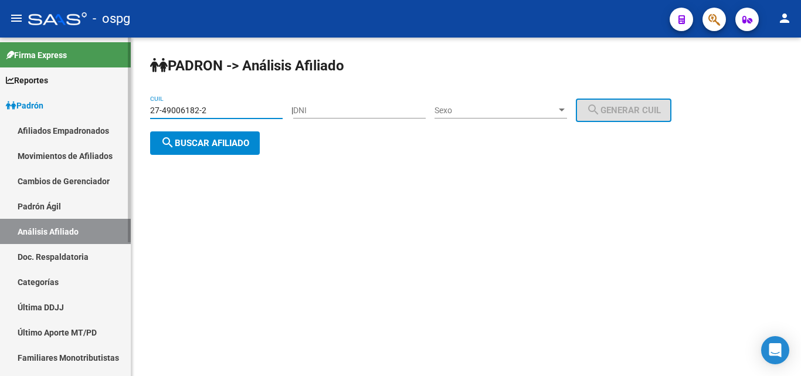
drag, startPoint x: 188, startPoint y: 109, endPoint x: 111, endPoint y: 107, distance: 76.2
click at [114, 107] on mat-sidenav-container "Firma Express Reportes Ingresos Devengados Análisis Histórico Detalles Transfer…" at bounding box center [400, 207] width 801 height 338
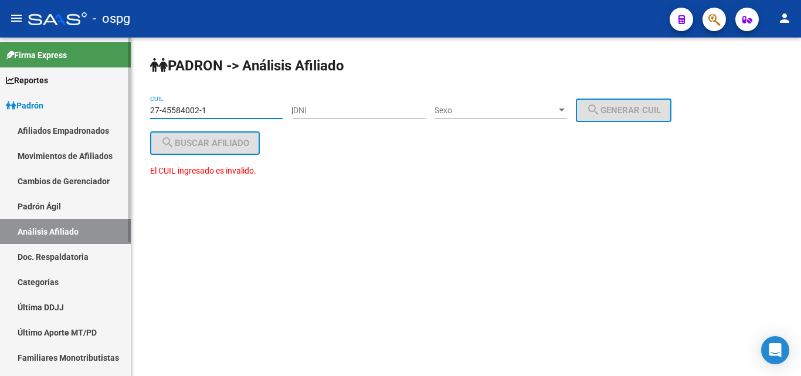
drag, startPoint x: 232, startPoint y: 112, endPoint x: 130, endPoint y: 105, distance: 102.2
click at [132, 105] on div "PADRON -> Análisis Afiliado 27-45584002-1 CUIL | DNI Sexo Sexo search Generar C…" at bounding box center [465, 128] width 669 height 181
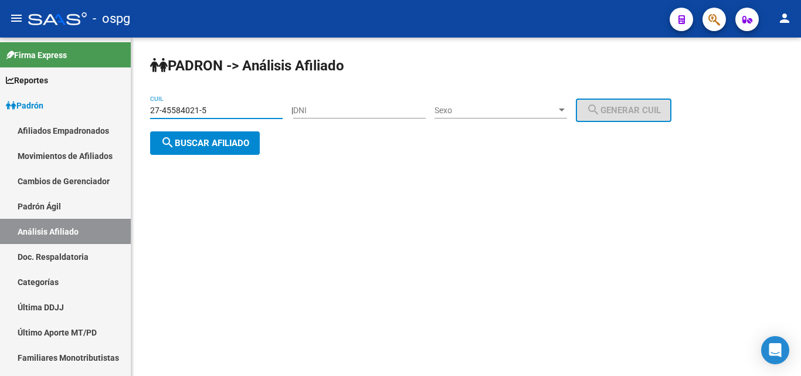
type input "27-45584021-5"
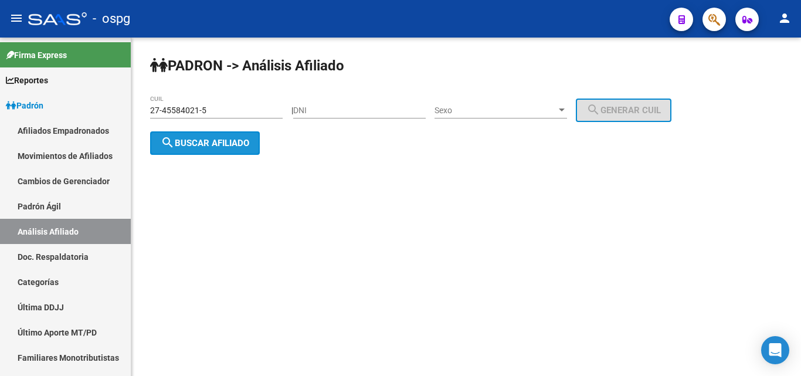
click at [222, 138] on span "search Buscar afiliado" at bounding box center [205, 143] width 89 height 11
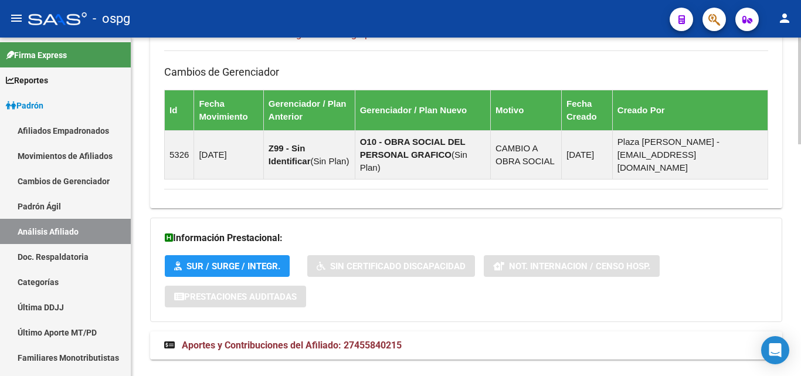
scroll to position [735, 0]
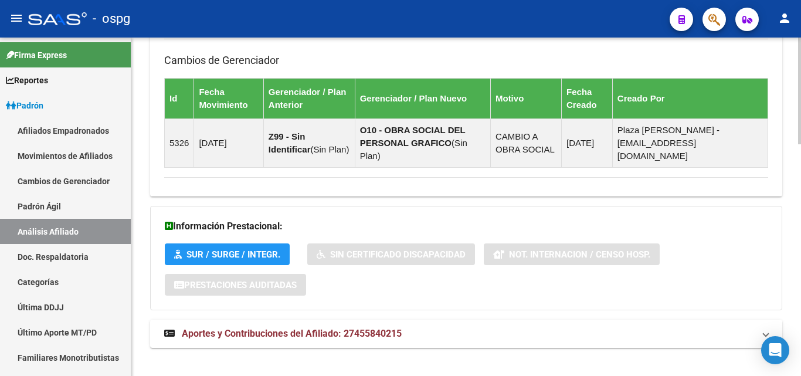
click at [800, 340] on div at bounding box center [799, 318] width 3 height 107
click at [366, 328] on span "Aportes y Contribuciones del Afiliado: 27455840215" at bounding box center [292, 333] width 220 height 11
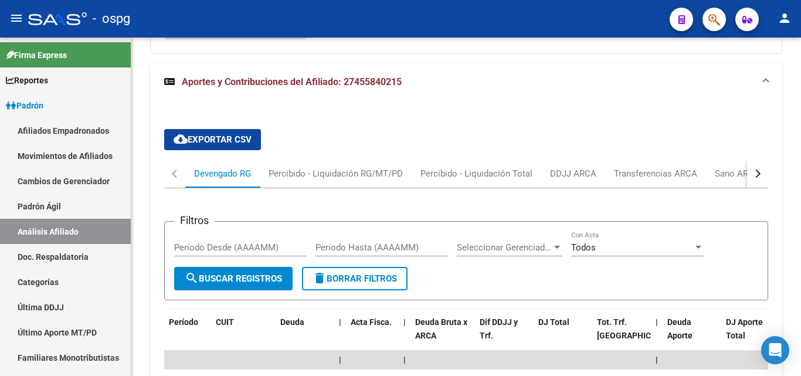
scroll to position [988, 0]
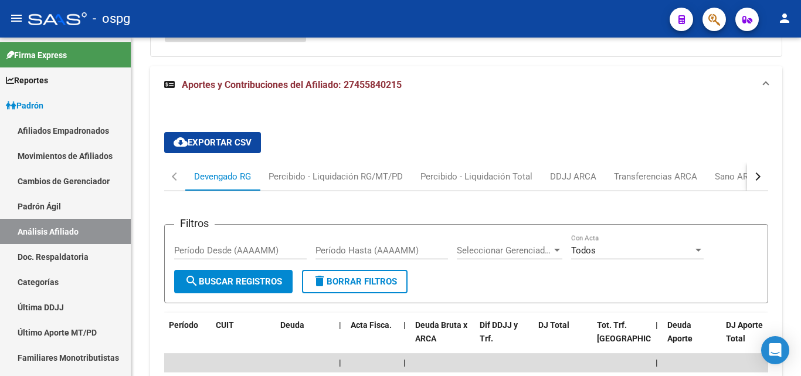
click at [800, 253] on div at bounding box center [799, 273] width 3 height 69
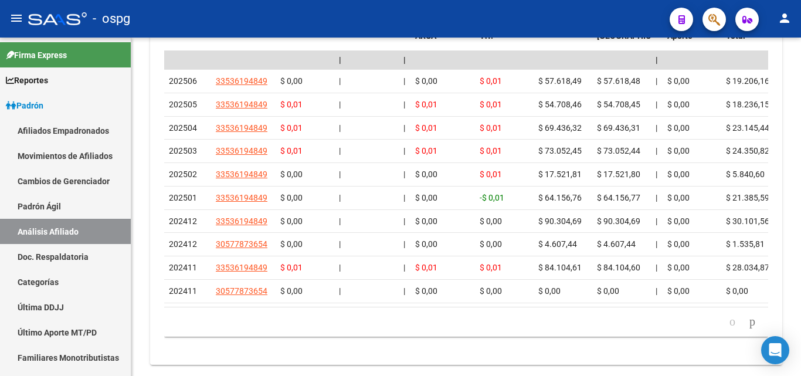
scroll to position [1319, 0]
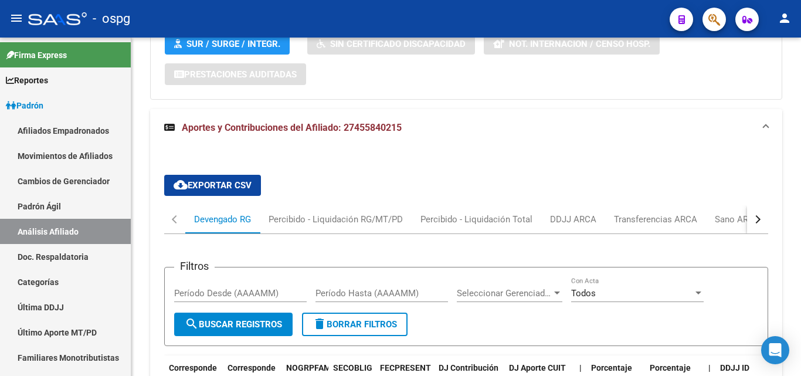
scroll to position [968, 0]
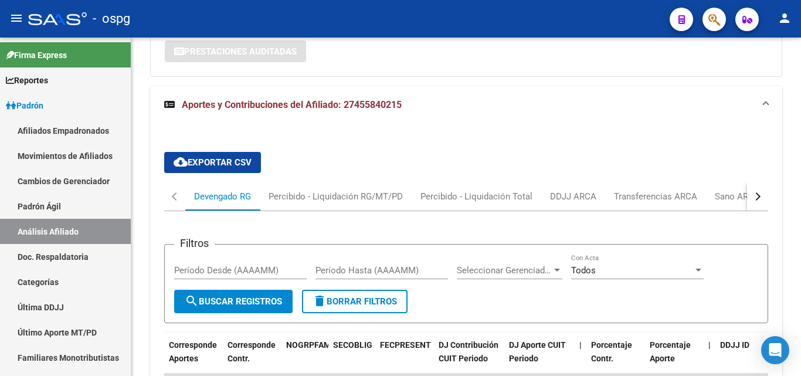
click at [800, 245] on div at bounding box center [799, 269] width 3 height 69
click at [751, 185] on button "button" at bounding box center [757, 196] width 21 height 28
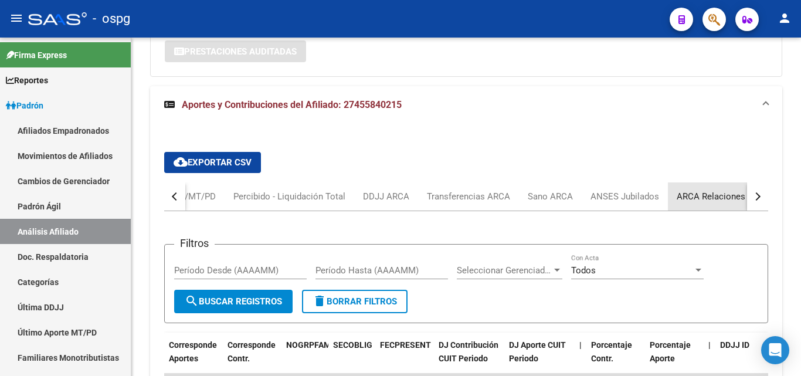
click at [716, 190] on div "ARCA Relaciones Laborales" at bounding box center [731, 196] width 110 height 13
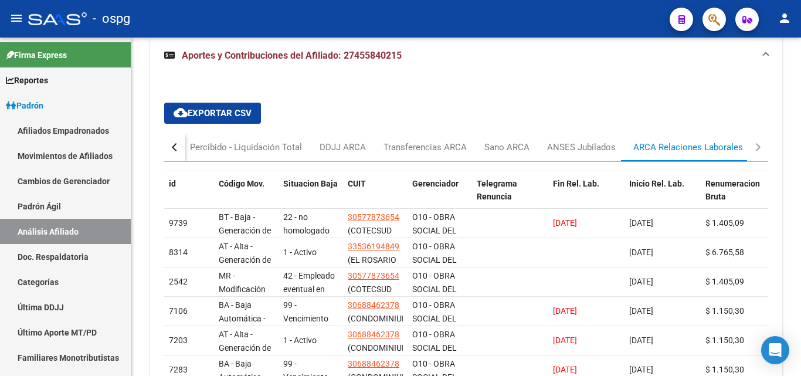
scroll to position [1005, 0]
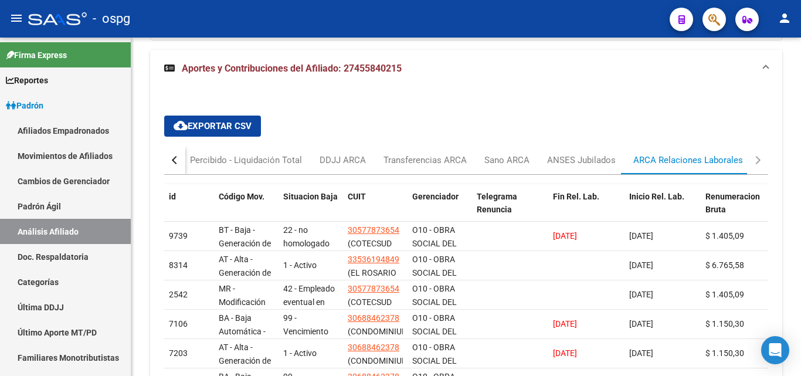
click at [800, 290] on div at bounding box center [799, 302] width 3 height 77
drag, startPoint x: 797, startPoint y: 281, endPoint x: 798, endPoint y: 247, distance: 34.0
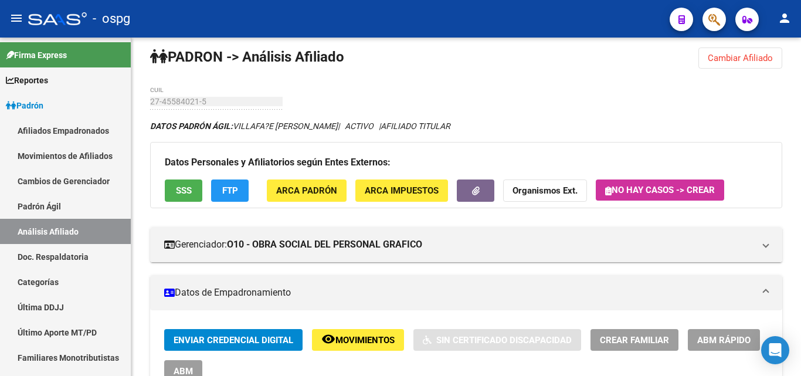
scroll to position [1, 0]
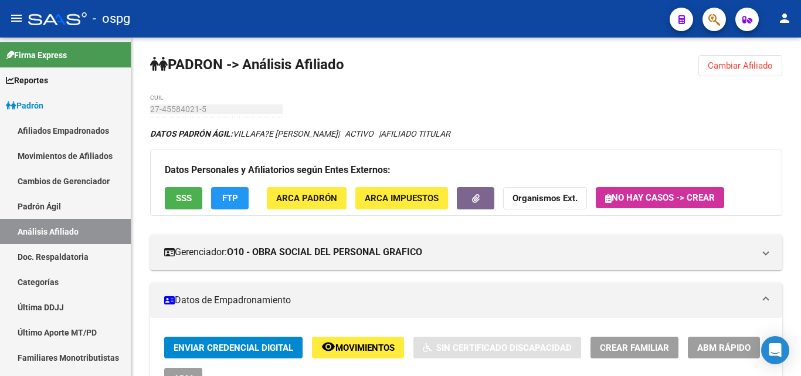
click at [800, 47] on div at bounding box center [799, 76] width 3 height 77
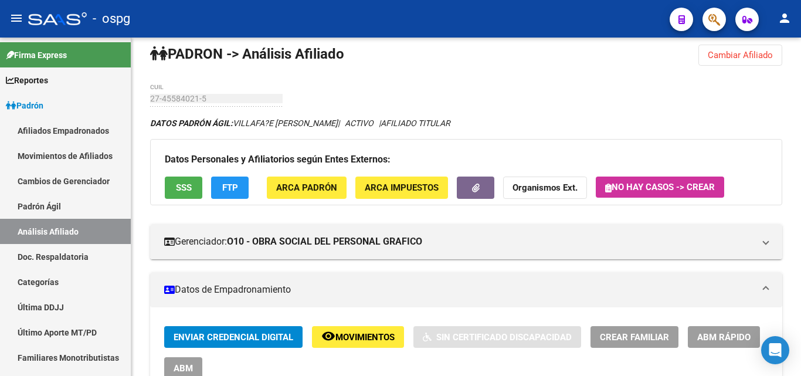
scroll to position [0, 0]
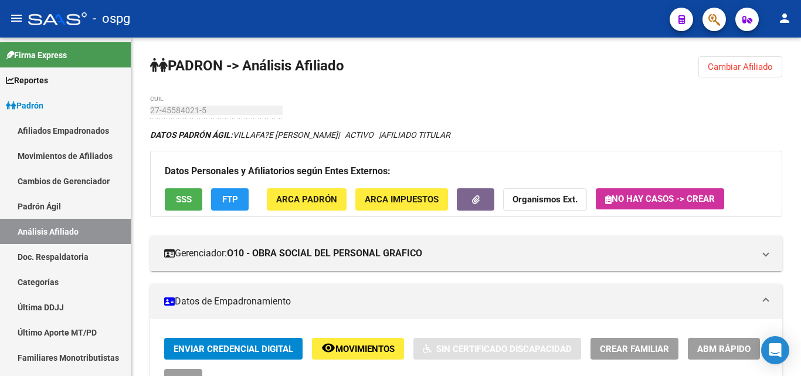
click at [800, 67] on div at bounding box center [799, 76] width 3 height 77
